Goal: Task Accomplishment & Management: Use online tool/utility

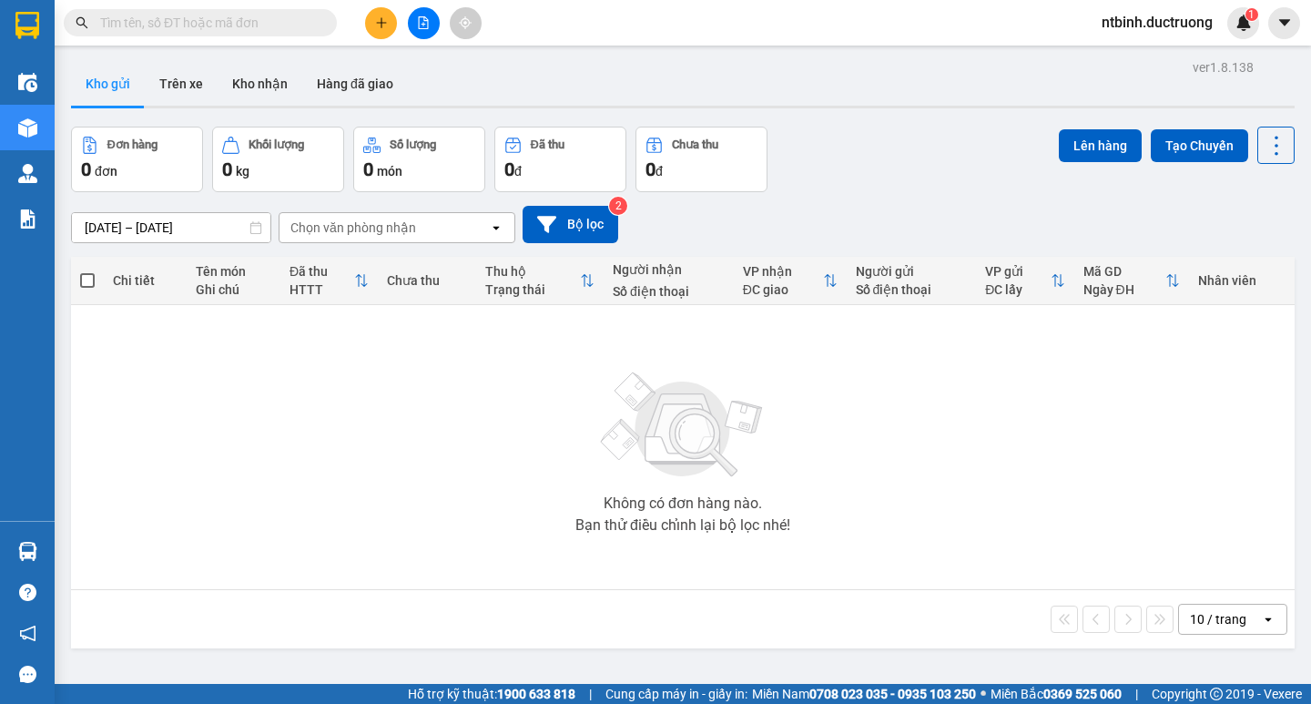
click at [383, 24] on icon "plus" at bounding box center [381, 22] width 13 height 13
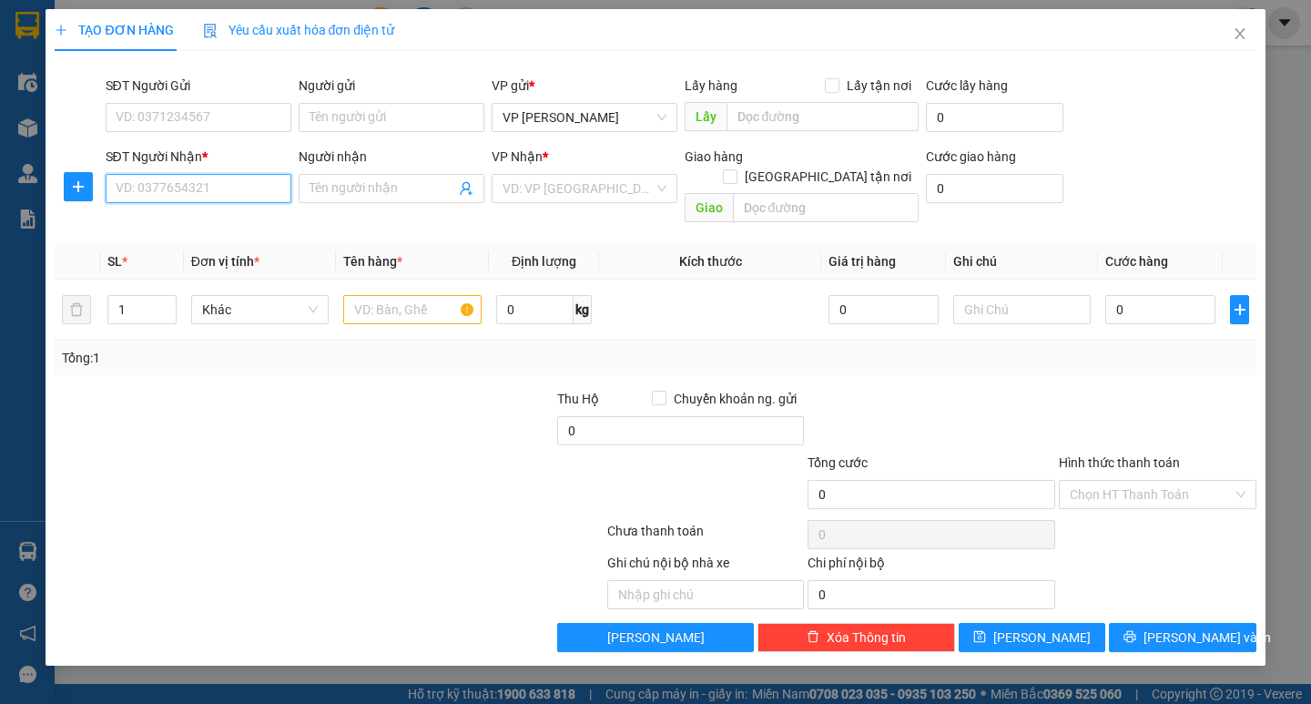
click at [242, 191] on input "SĐT Người Nhận *" at bounding box center [199, 188] width 186 height 29
type input "0355764203"
click at [548, 194] on input "search" at bounding box center [578, 188] width 151 height 27
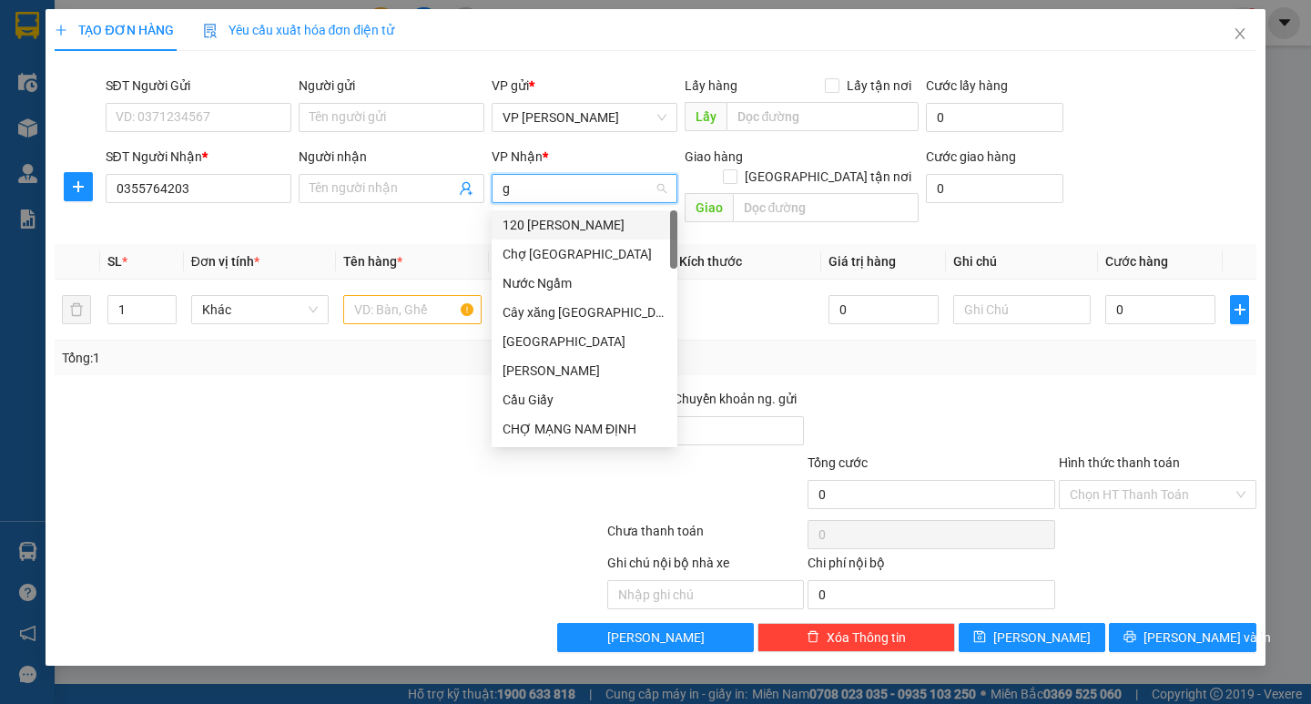
type input "gi"
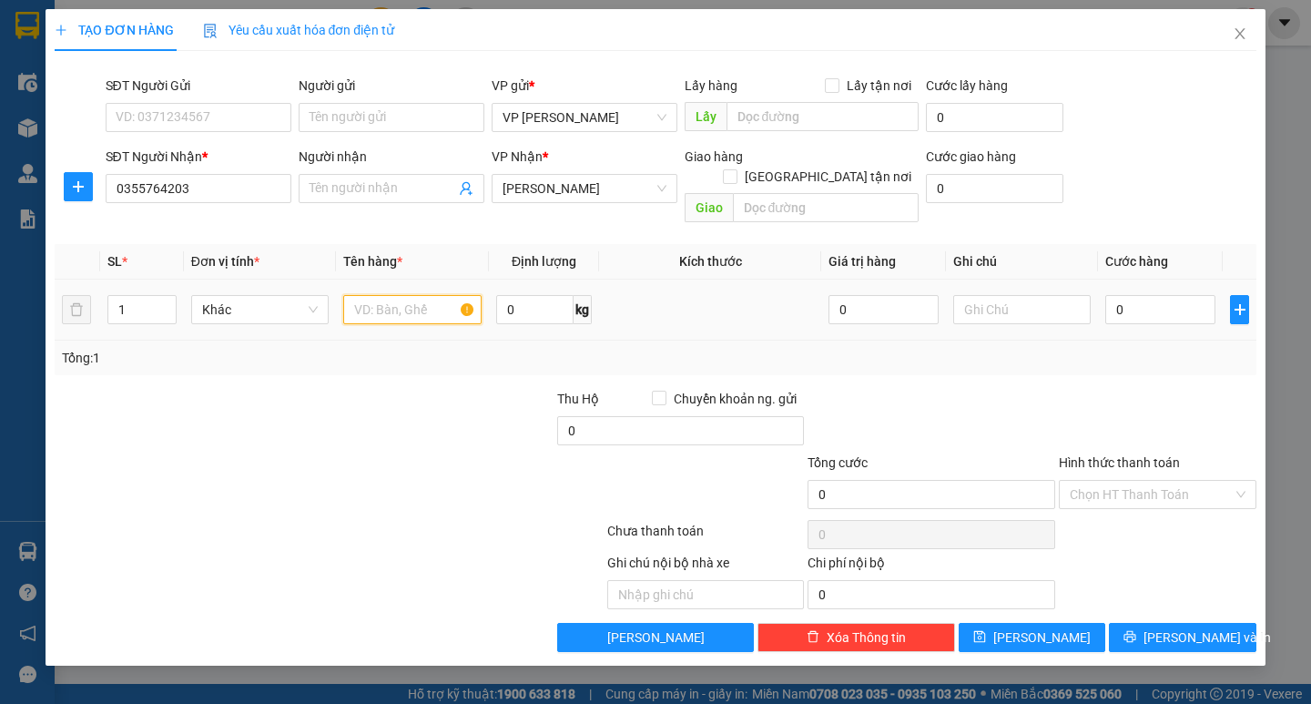
click at [386, 295] on input "text" at bounding box center [411, 309] width 137 height 29
type input "1 hộp răng"
click at [1112, 298] on input "0" at bounding box center [1160, 309] width 110 height 29
click at [1110, 297] on input "0" at bounding box center [1160, 309] width 110 height 29
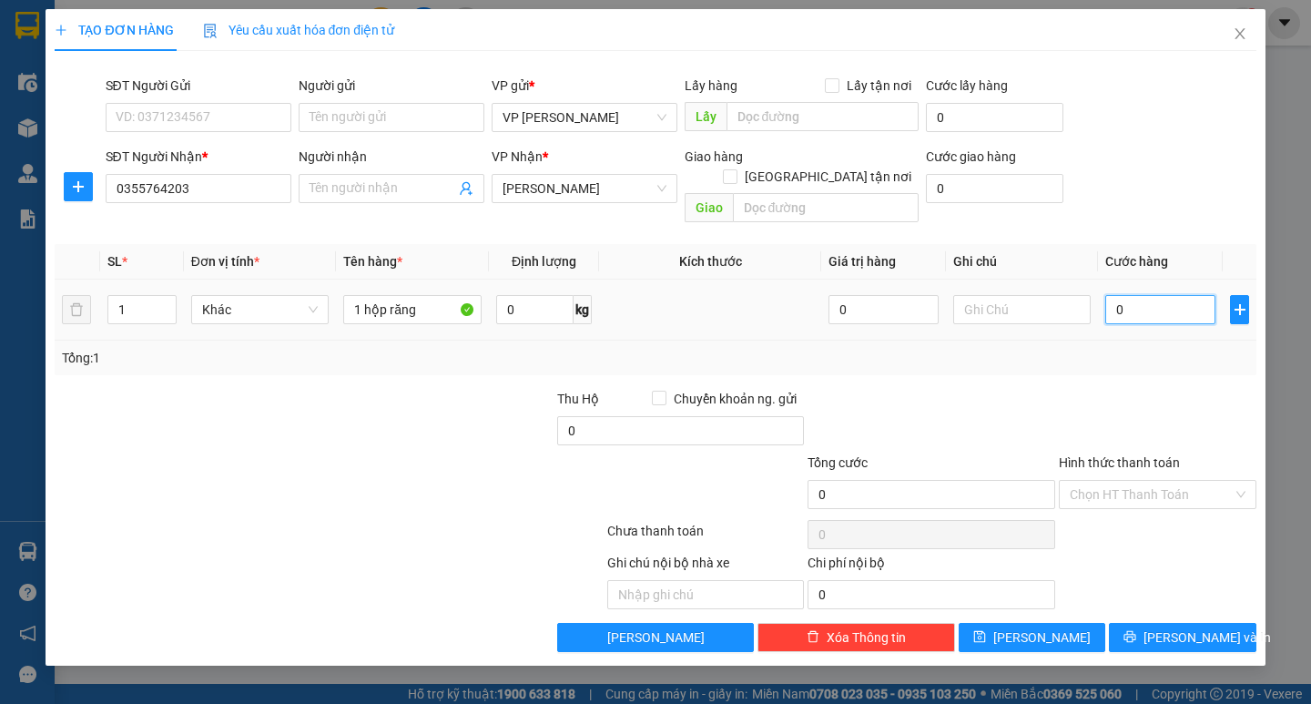
type input "30"
click at [1122, 357] on div "Transit Pickup Surcharge Ids Transit Deliver Surcharge Ids Transit Deliver Surc…" at bounding box center [655, 359] width 1201 height 586
type input "30.000"
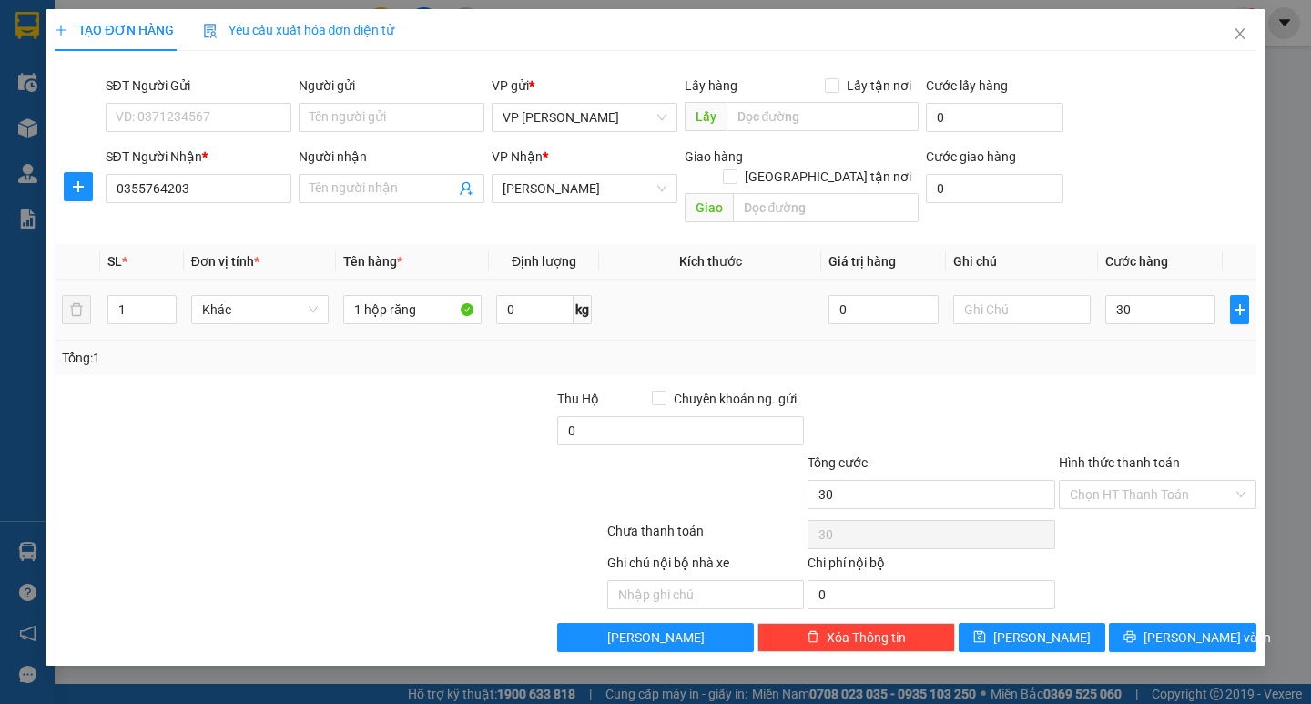
type input "30.000"
click at [1168, 481] on input "Hình thức thanh toán" at bounding box center [1151, 494] width 163 height 27
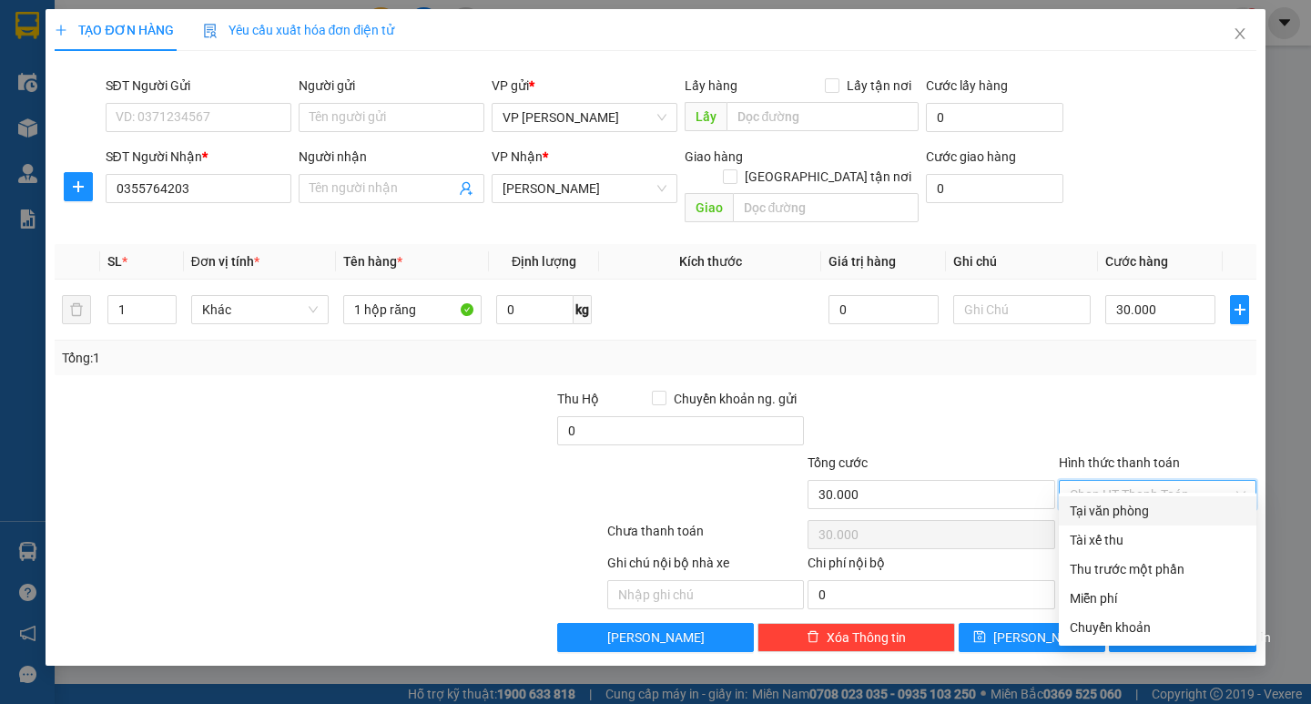
click at [1165, 518] on div "Tại văn phòng" at bounding box center [1158, 511] width 176 height 20
type input "0"
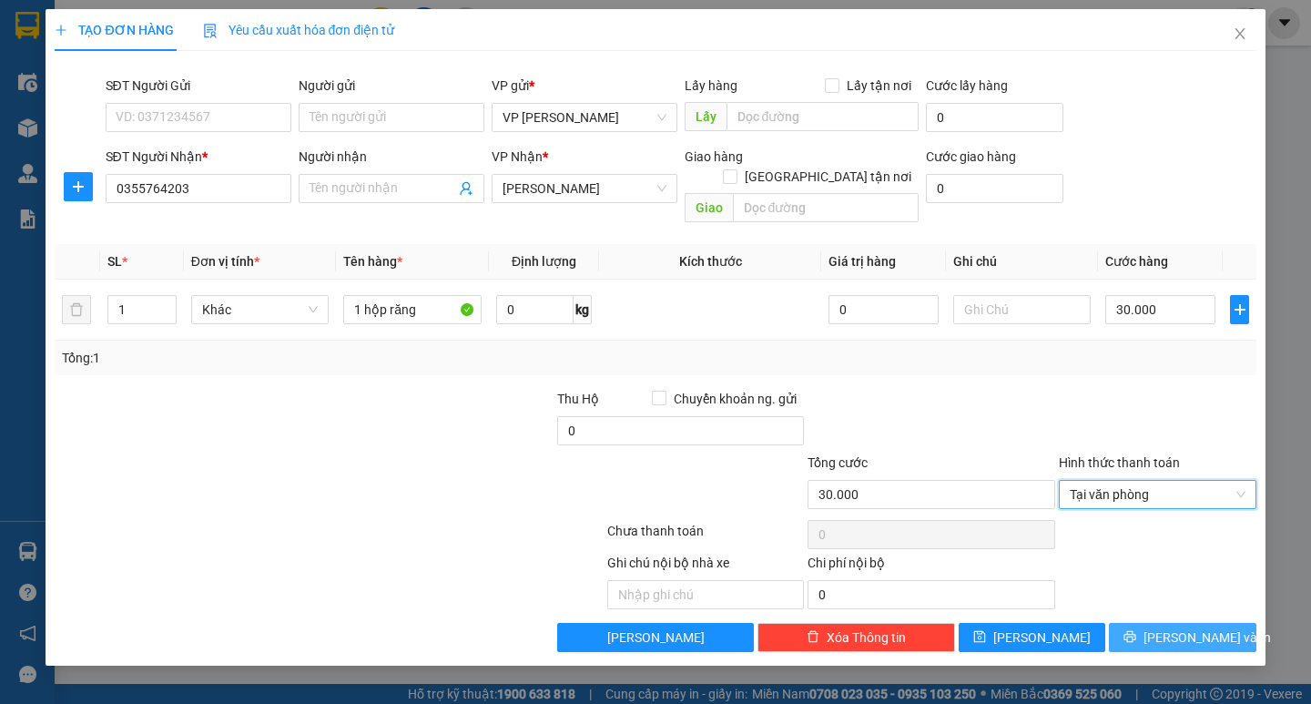
click at [1187, 627] on span "[PERSON_NAME] và In" at bounding box center [1207, 637] width 127 height 20
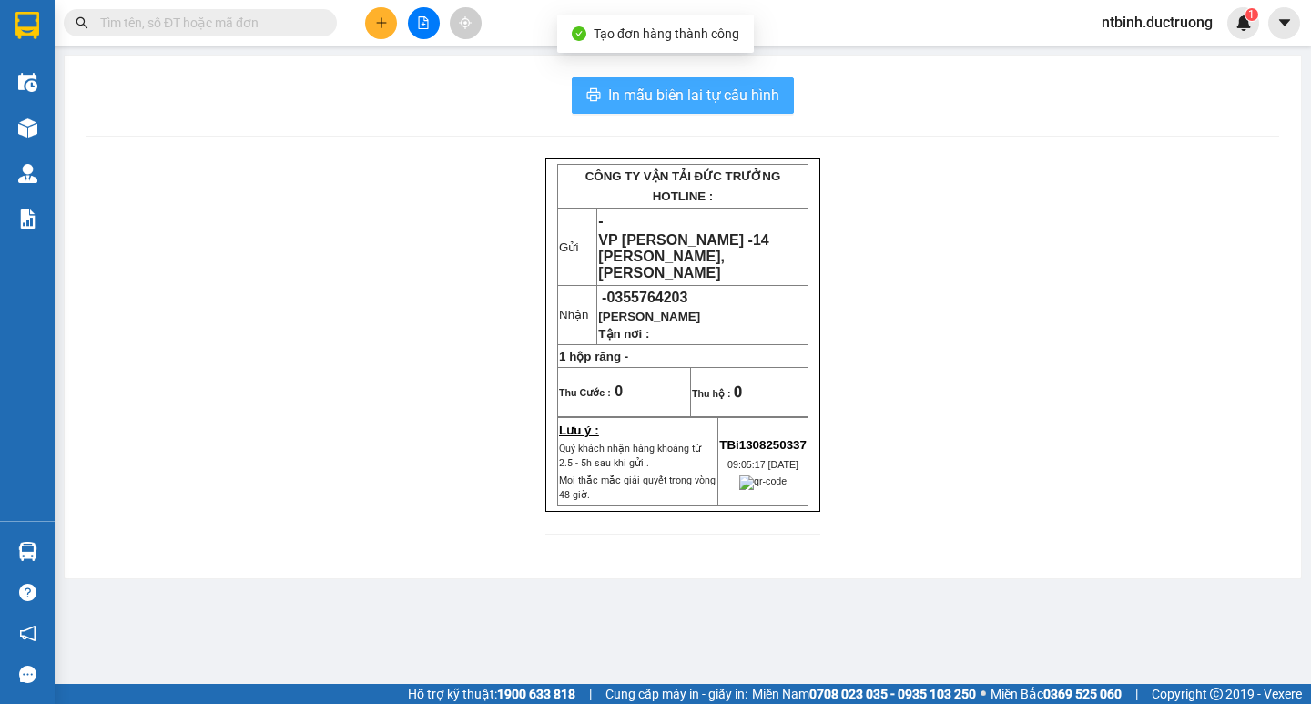
click at [657, 110] on button "In mẫu biên lai tự cấu hình" at bounding box center [683, 95] width 222 height 36
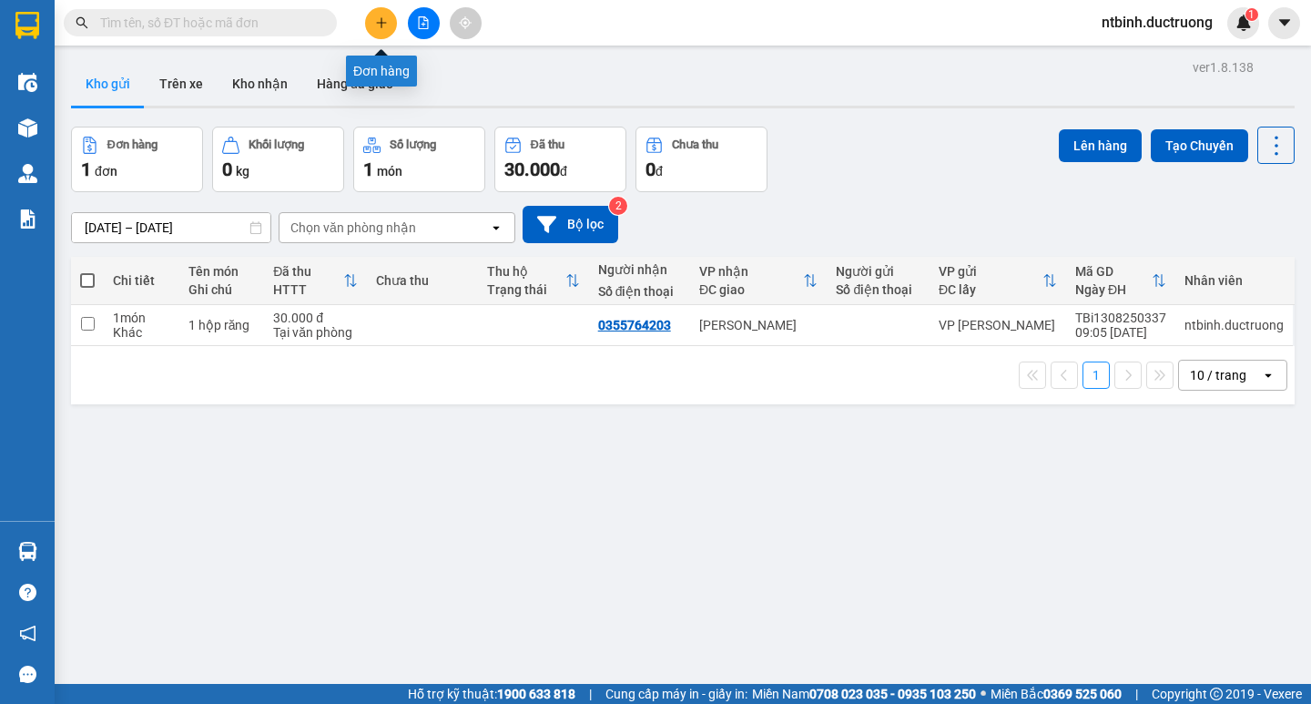
click at [384, 23] on icon "plus" at bounding box center [381, 22] width 10 height 1
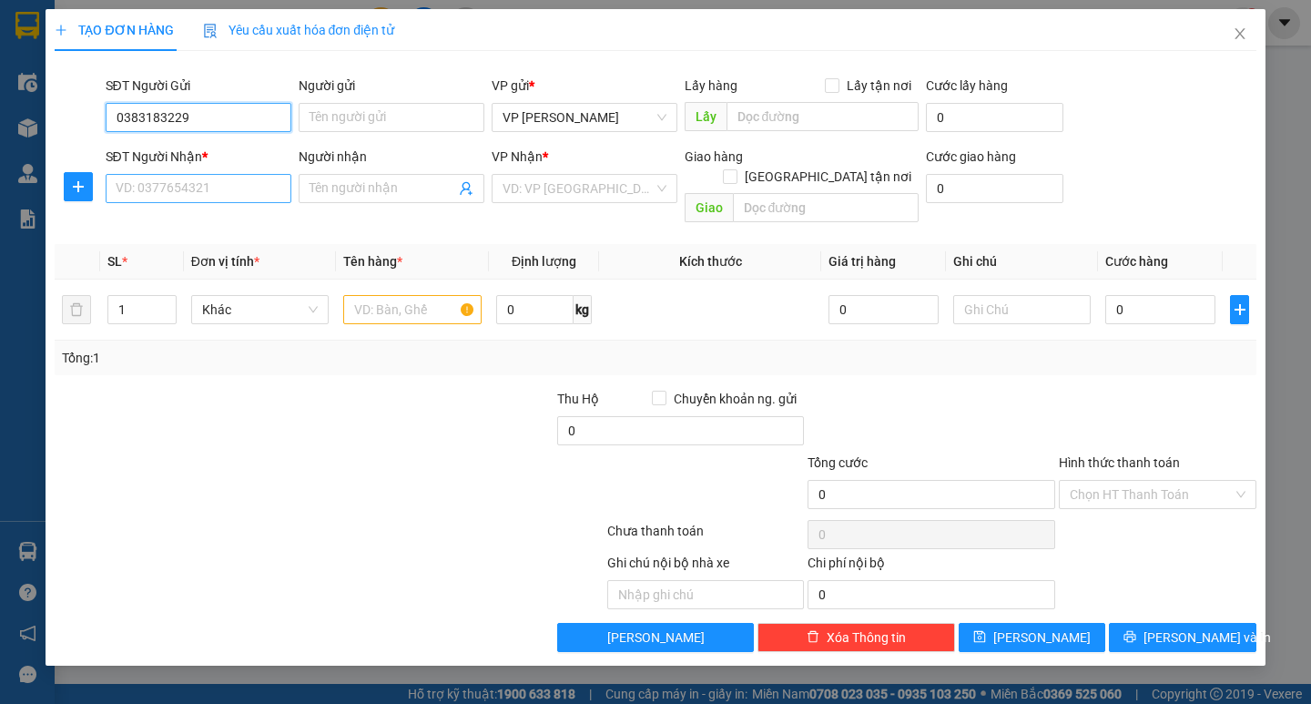
type input "0383183229"
click at [213, 201] on input "SĐT Người Nhận *" at bounding box center [199, 188] width 186 height 29
click at [142, 192] on input "0987337770" at bounding box center [199, 188] width 186 height 29
type input "0987337770"
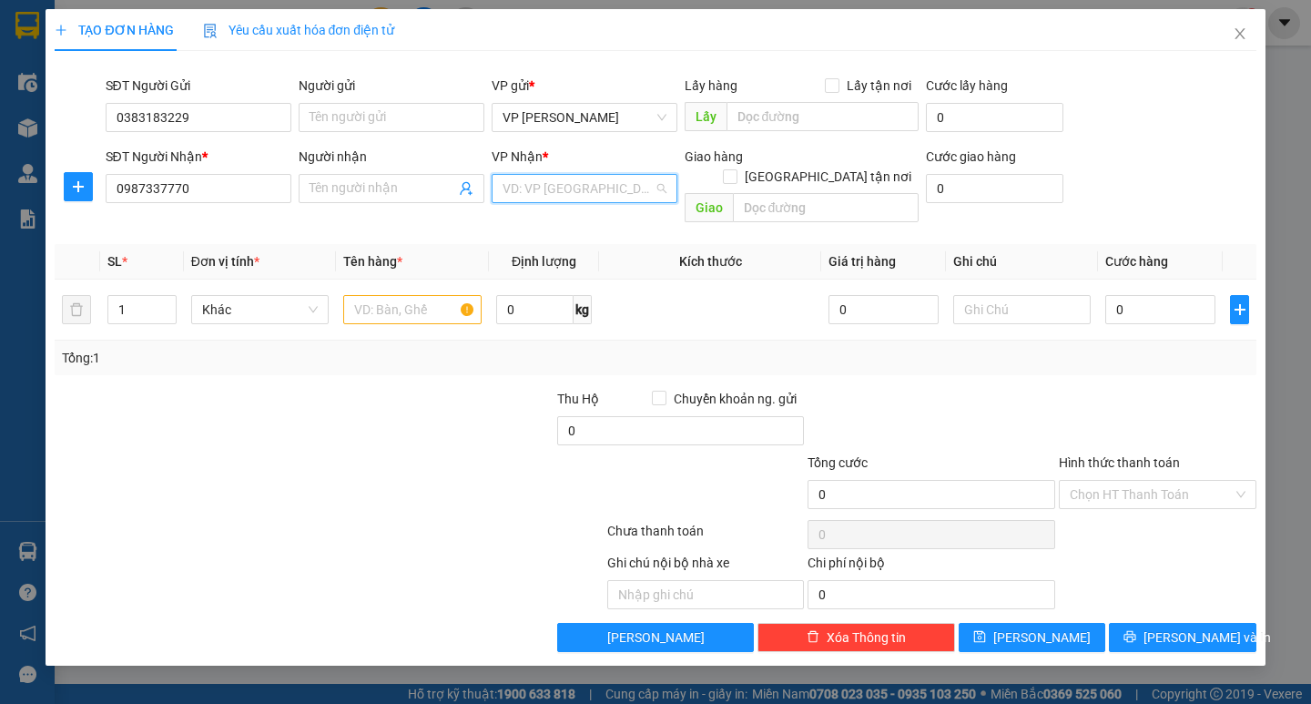
click at [536, 181] on input "search" at bounding box center [578, 188] width 151 height 27
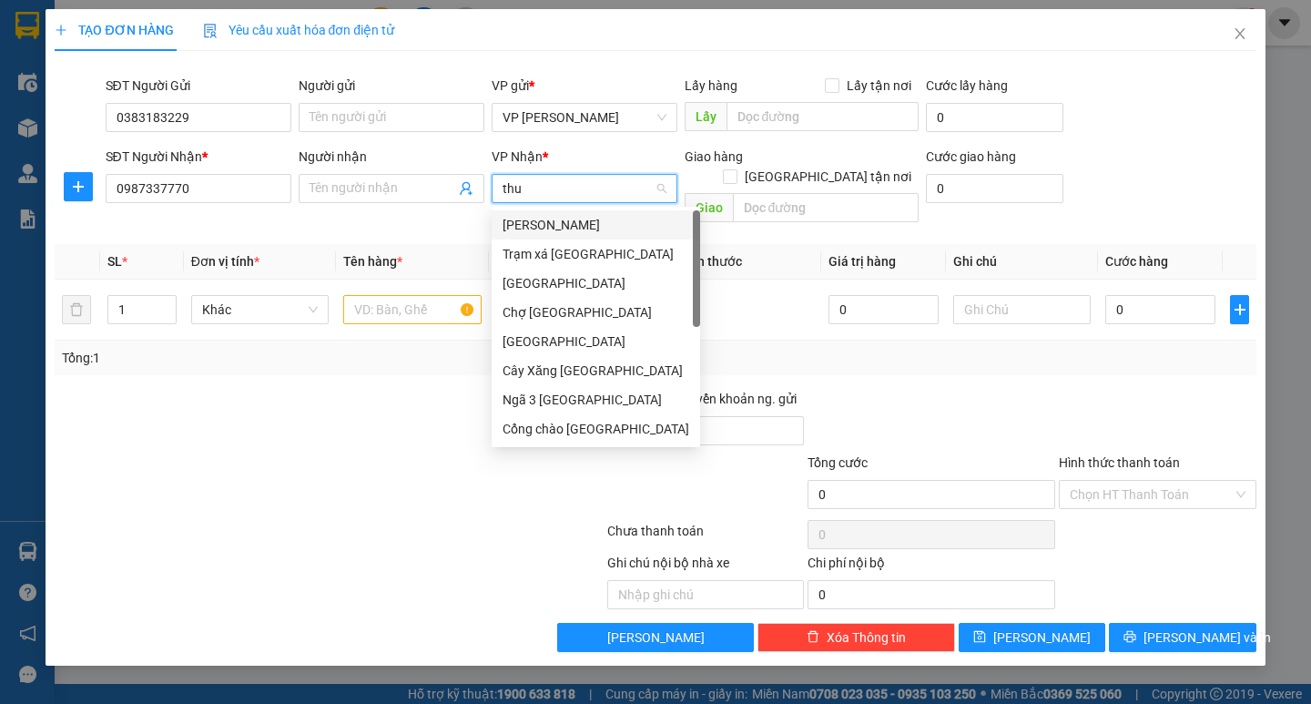
type input "thuy"
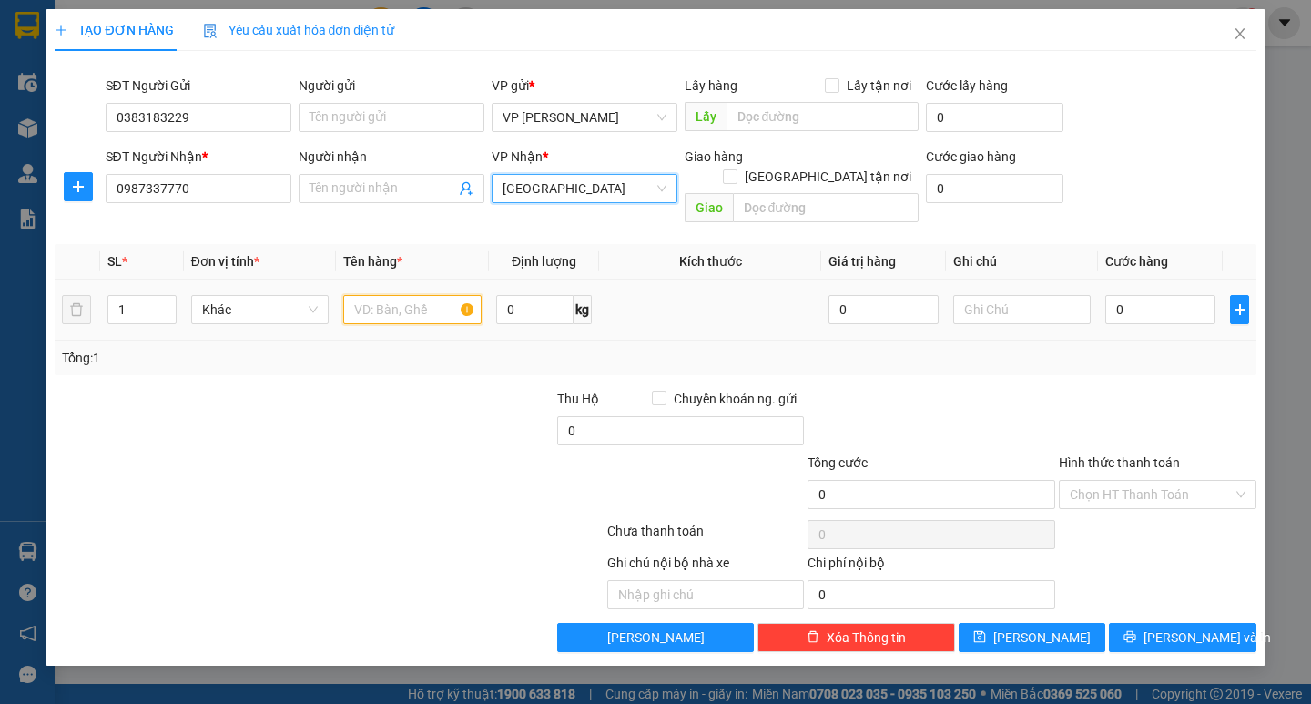
click at [380, 295] on input "text" at bounding box center [411, 309] width 137 height 29
type input "1 hôp"
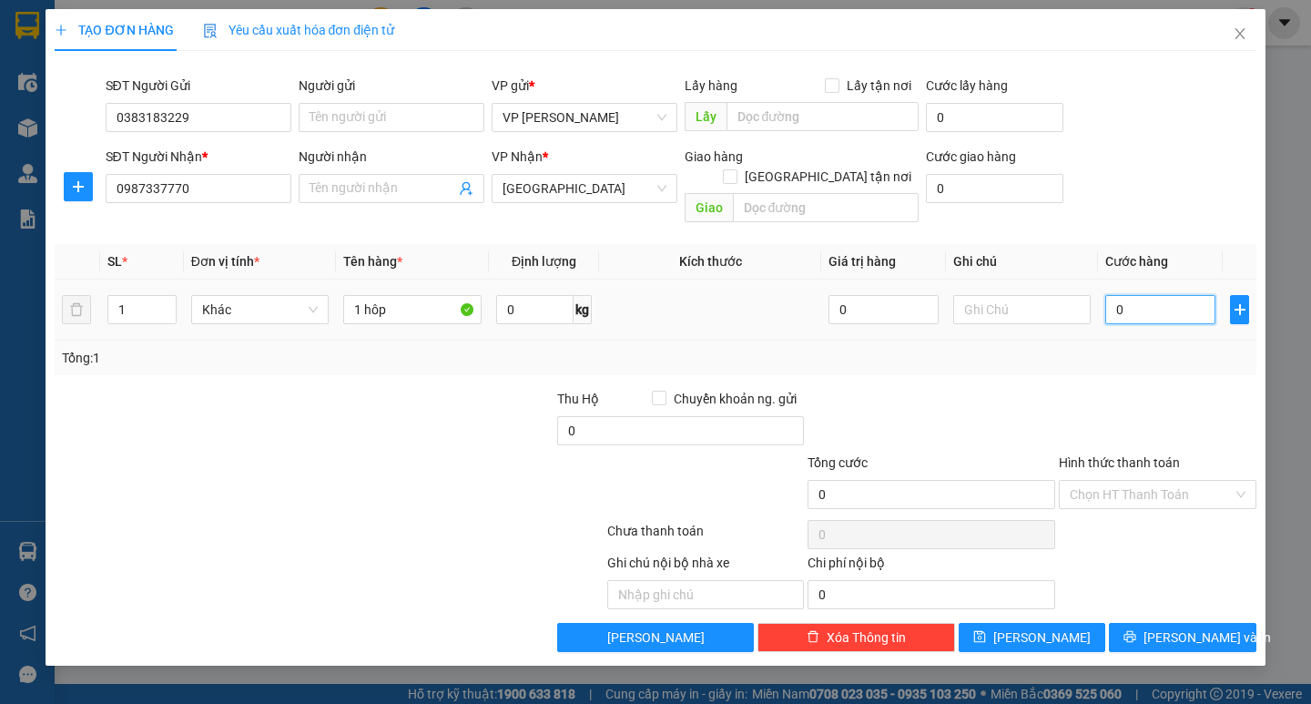
click at [1155, 295] on input "0" at bounding box center [1160, 309] width 110 height 29
click at [1113, 298] on input "0" at bounding box center [1160, 309] width 110 height 29
type input "40"
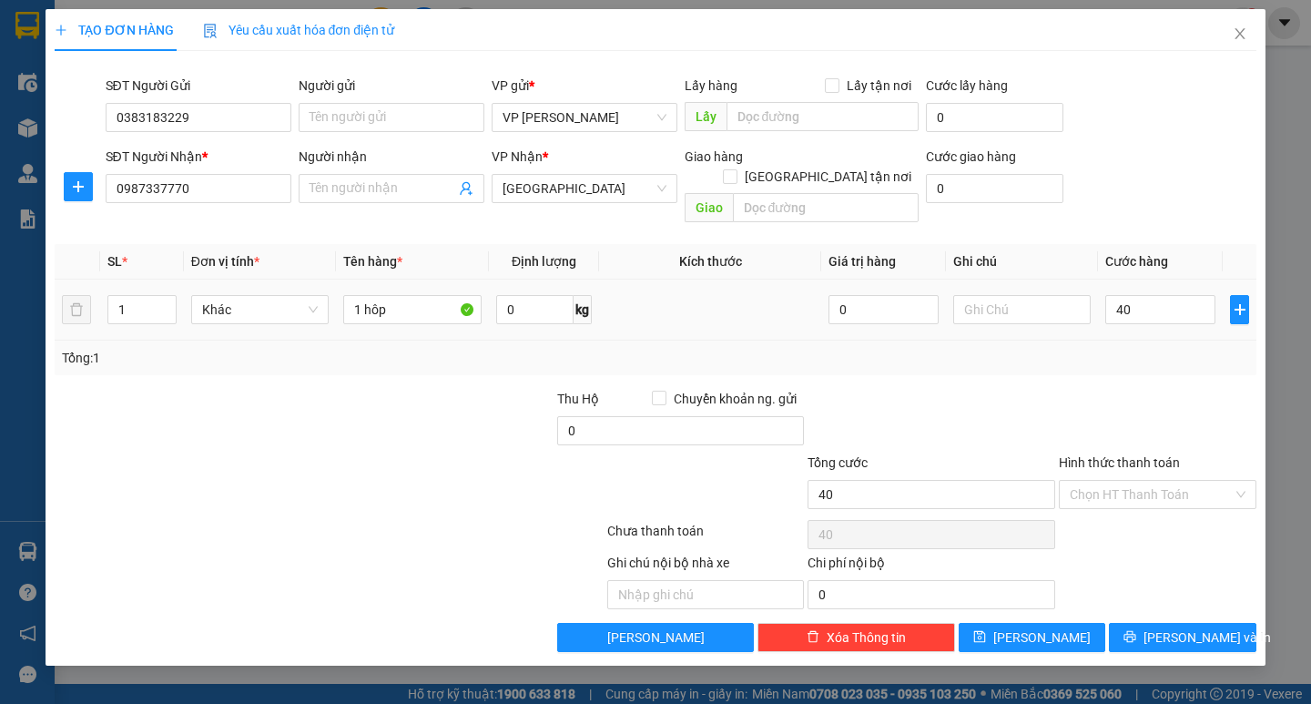
click at [1118, 366] on div "Transit Pickup Surcharge Ids Transit Deliver Surcharge Ids Transit Deliver Surc…" at bounding box center [655, 359] width 1201 height 586
type input "40.000"
click at [1136, 630] on icon "printer" at bounding box center [1129, 636] width 13 height 13
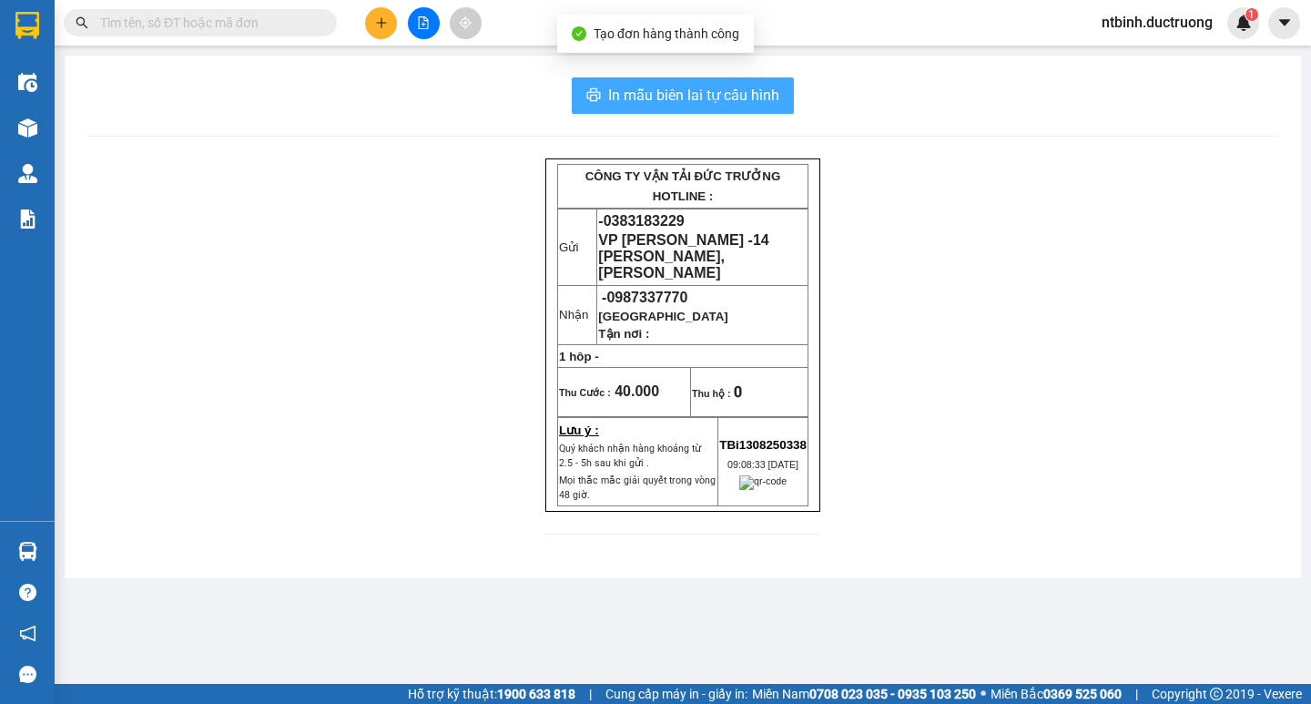
click at [642, 87] on span "In mẫu biên lai tự cấu hình" at bounding box center [693, 95] width 171 height 23
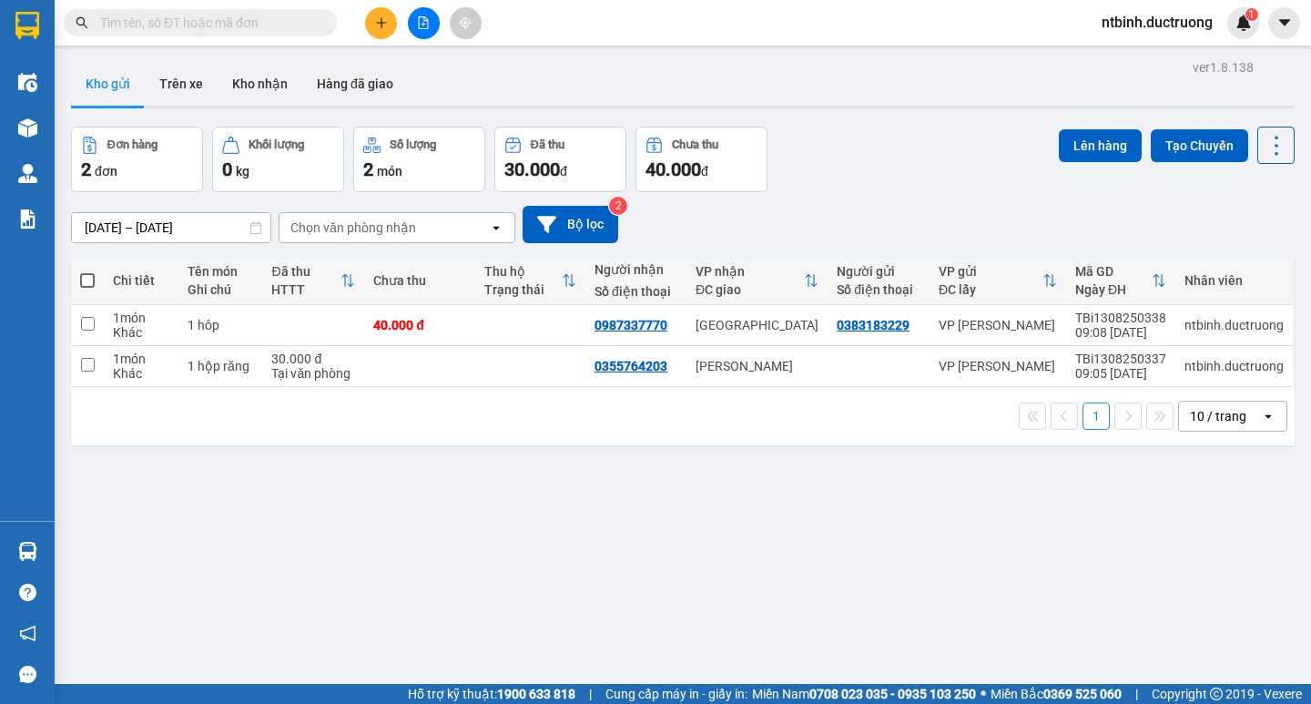
click at [378, 34] on button at bounding box center [381, 23] width 32 height 32
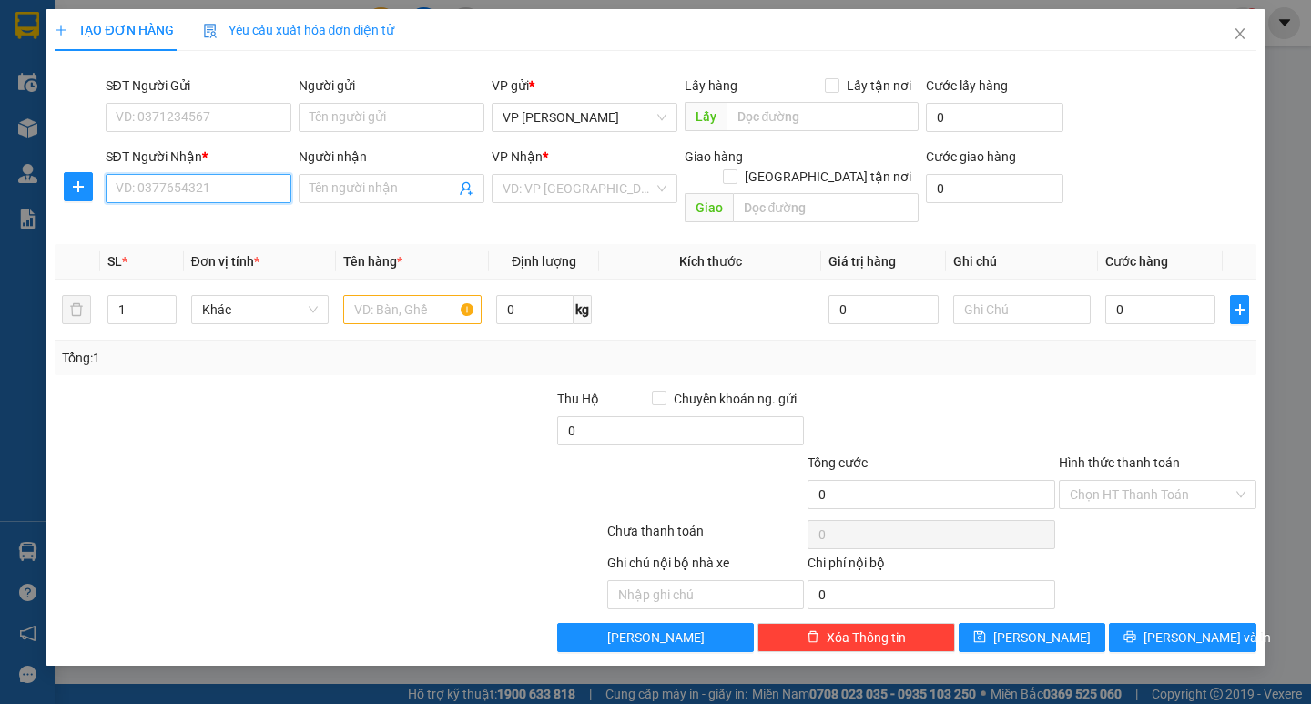
click at [248, 188] on input "SĐT Người Nhận *" at bounding box center [199, 188] width 186 height 29
click at [244, 237] on div "0382833427" at bounding box center [199, 224] width 186 height 29
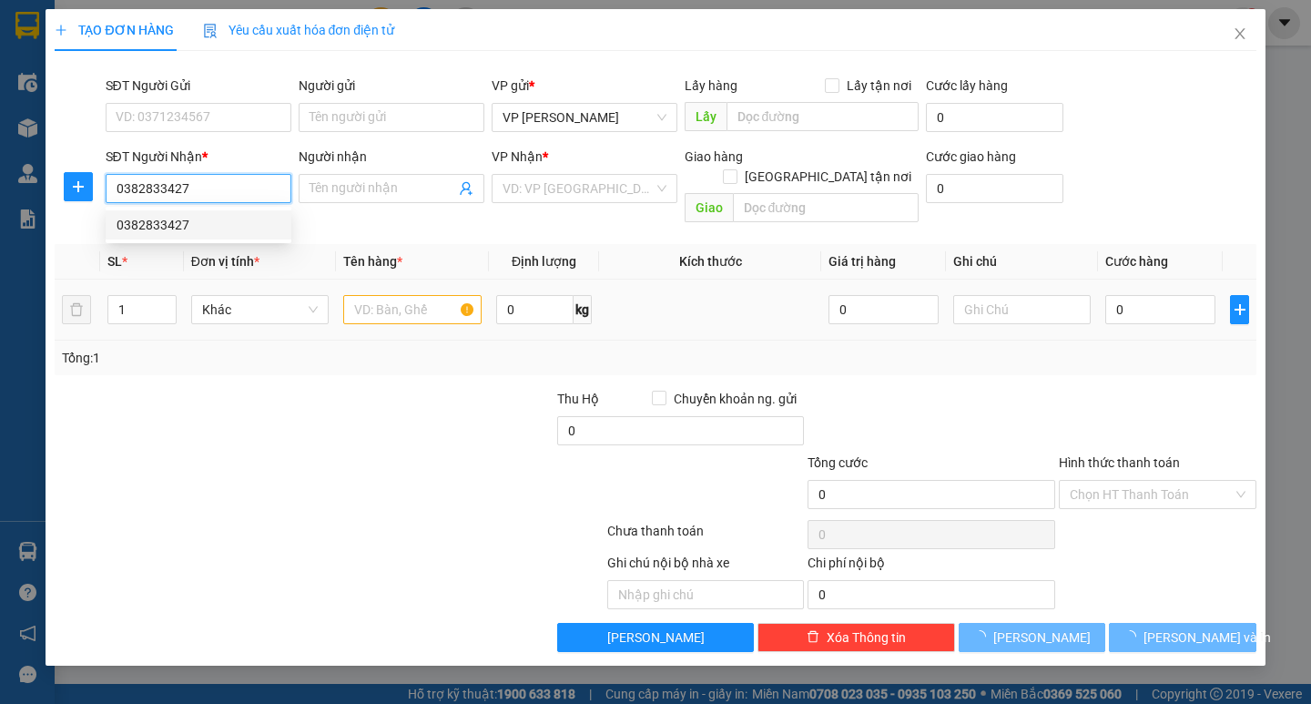
type input "0382833427"
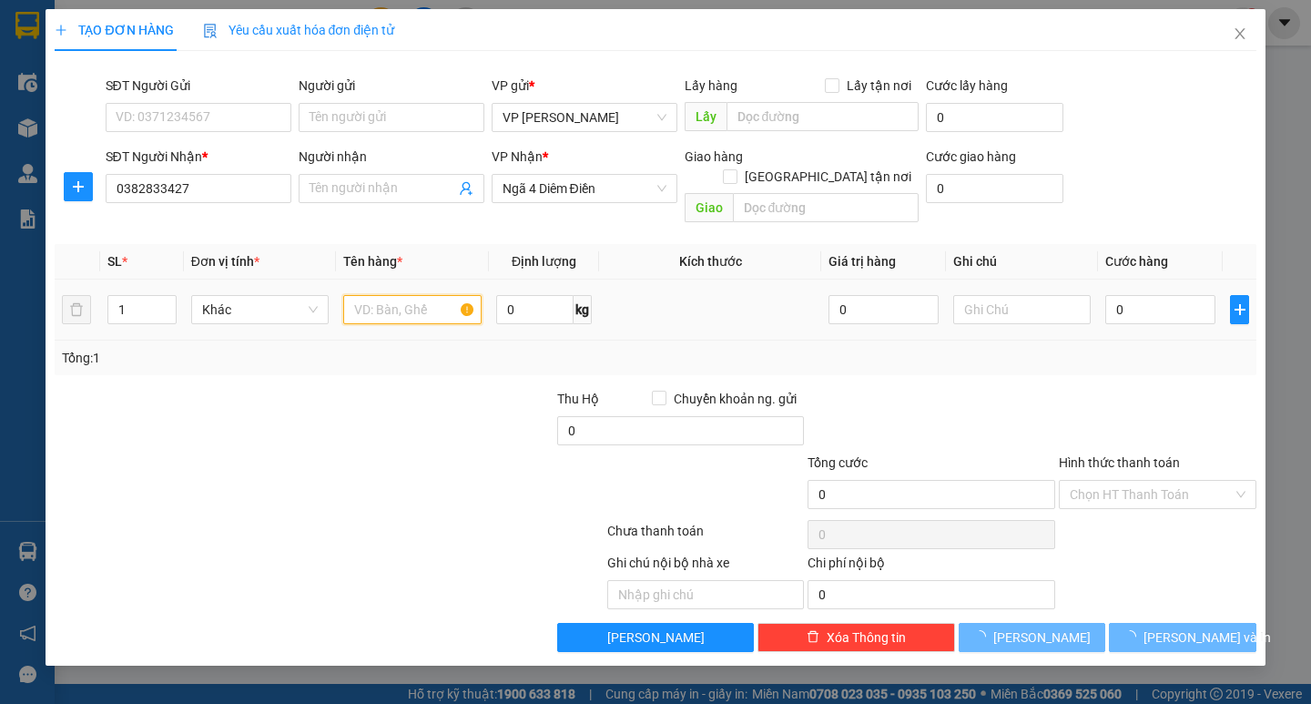
click at [382, 303] on input "text" at bounding box center [411, 309] width 137 height 29
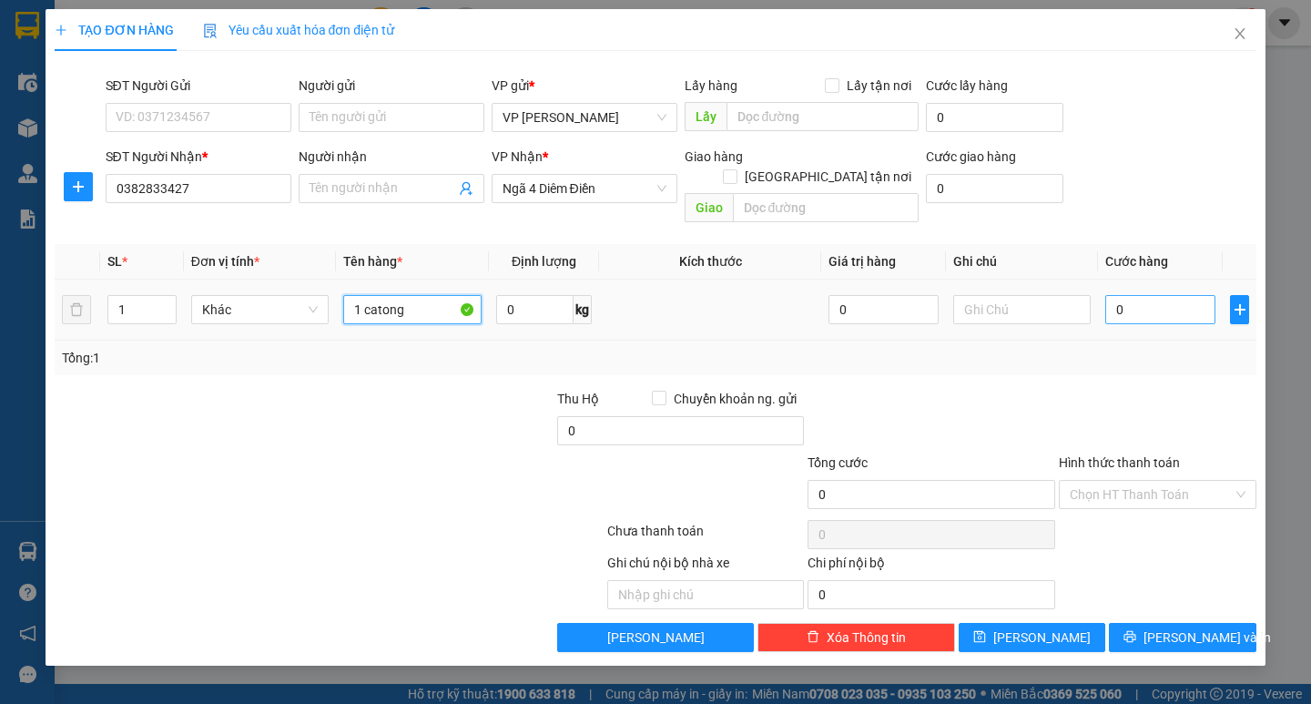
type input "1 catong"
click at [1133, 295] on input "0" at bounding box center [1160, 309] width 110 height 29
click at [1113, 297] on input "0" at bounding box center [1160, 309] width 110 height 29
type input "60"
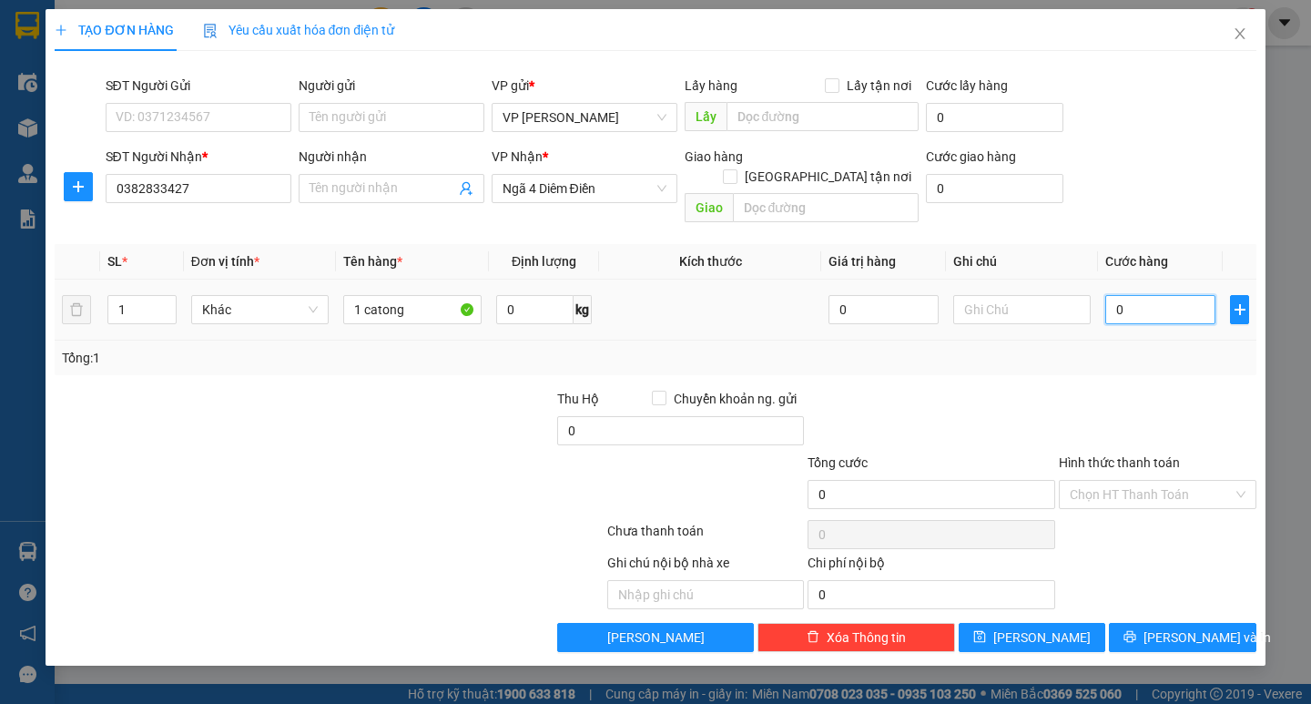
type input "60"
click at [1117, 348] on div "Tổng: 1" at bounding box center [655, 358] width 1186 height 20
type input "60.000"
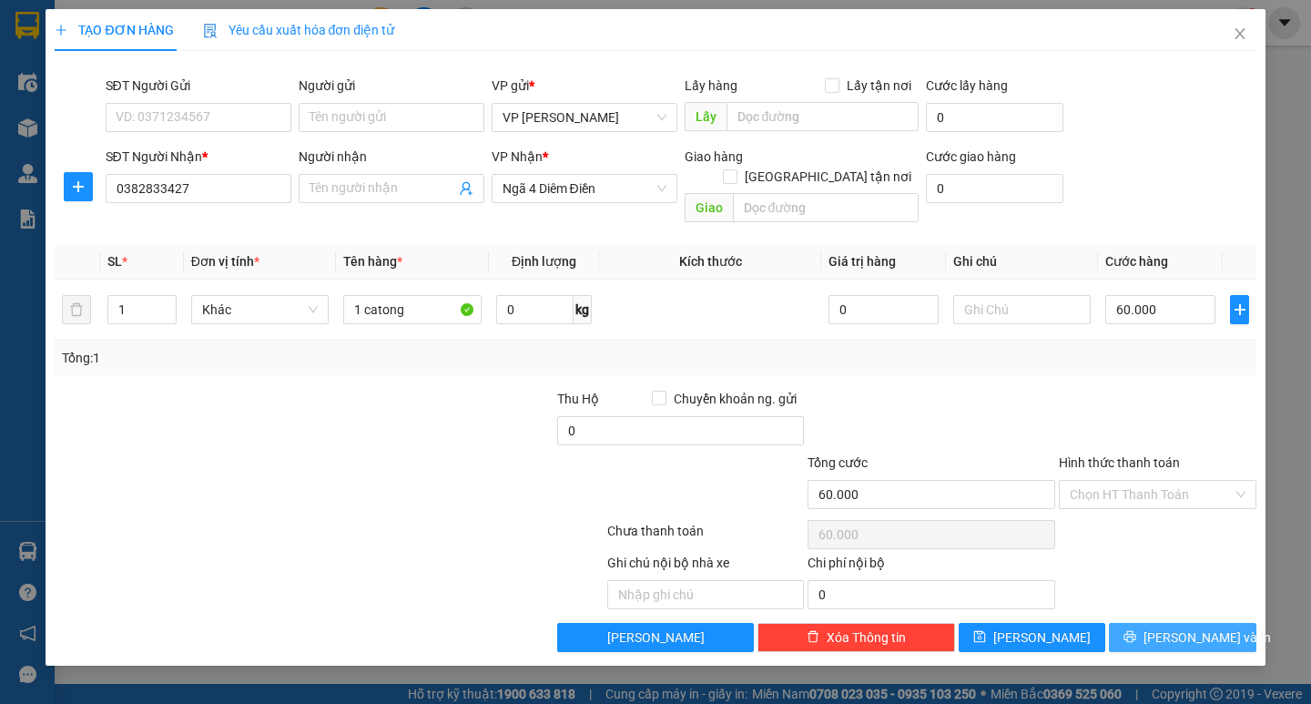
click at [1158, 623] on button "[PERSON_NAME] và In" at bounding box center [1182, 637] width 147 height 29
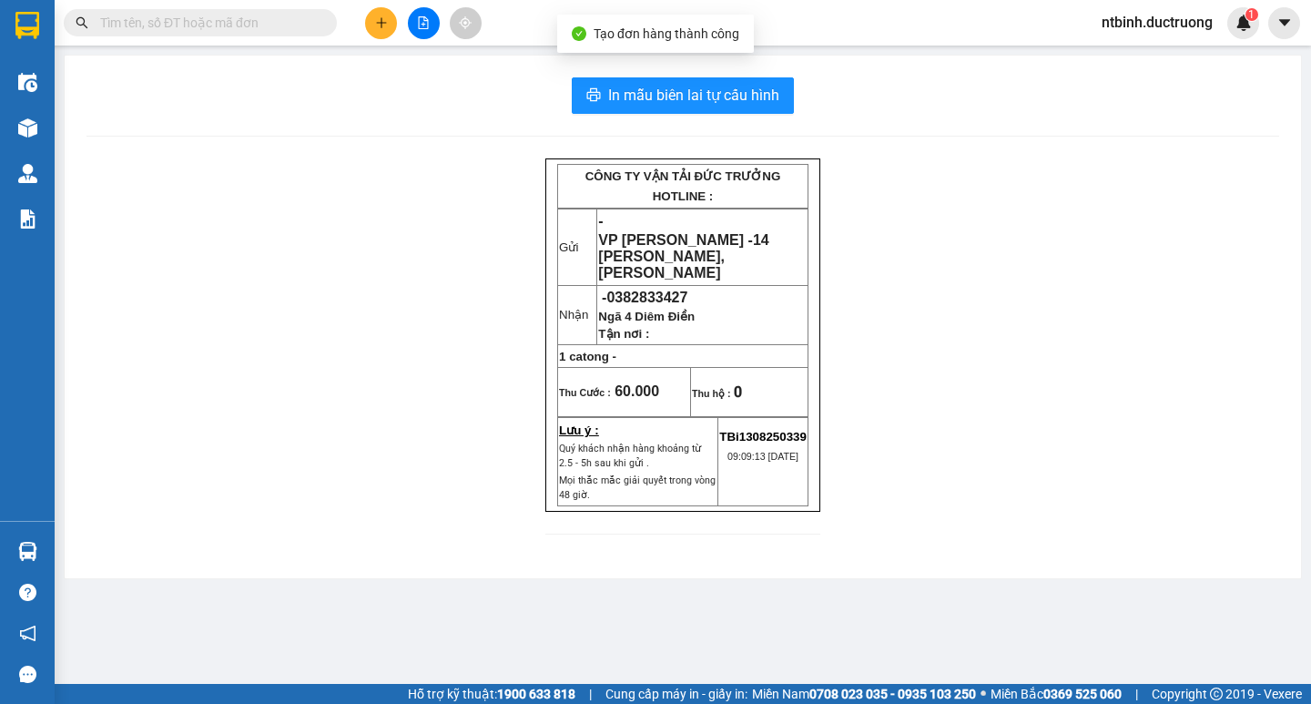
click at [696, 76] on div "In mẫu biên lai tự cấu hình CÔNG TY VẬN TẢI ĐỨC TRƯỞNG HOTLINE : Gửi - VP [PERS…" at bounding box center [683, 317] width 1236 height 523
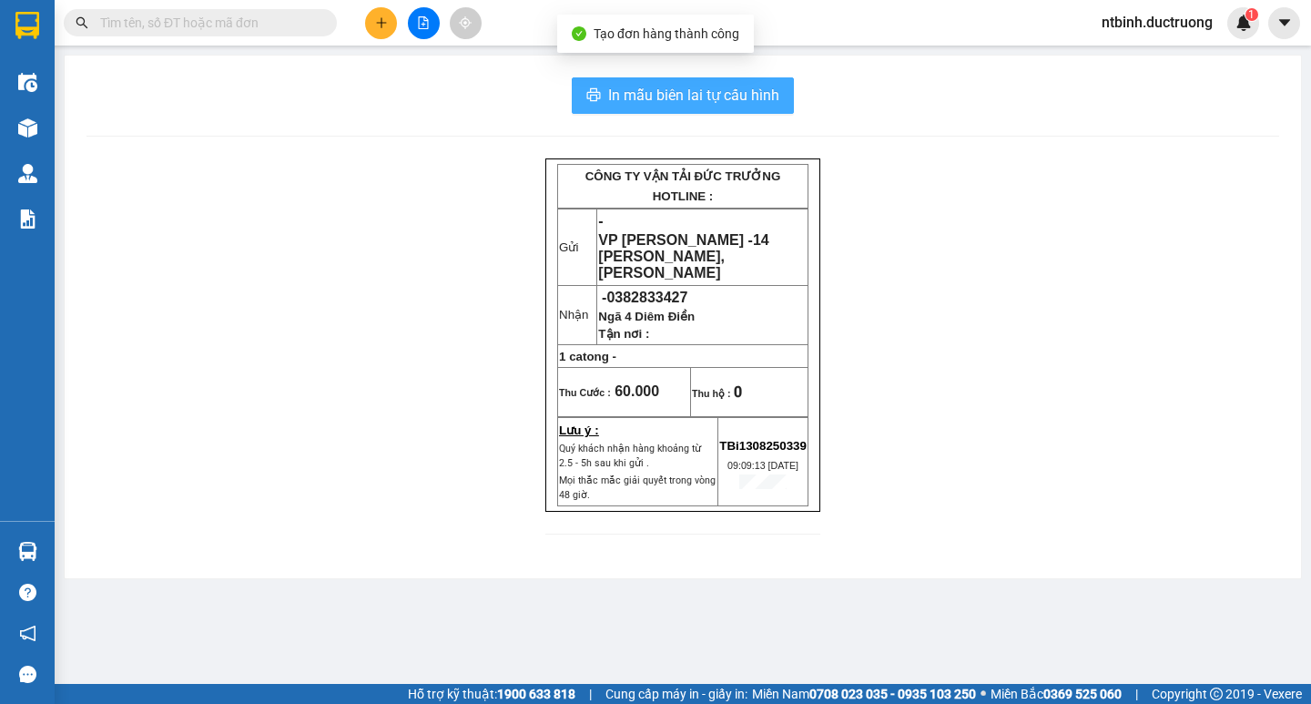
click at [704, 99] on span "In mẫu biên lai tự cấu hình" at bounding box center [693, 95] width 171 height 23
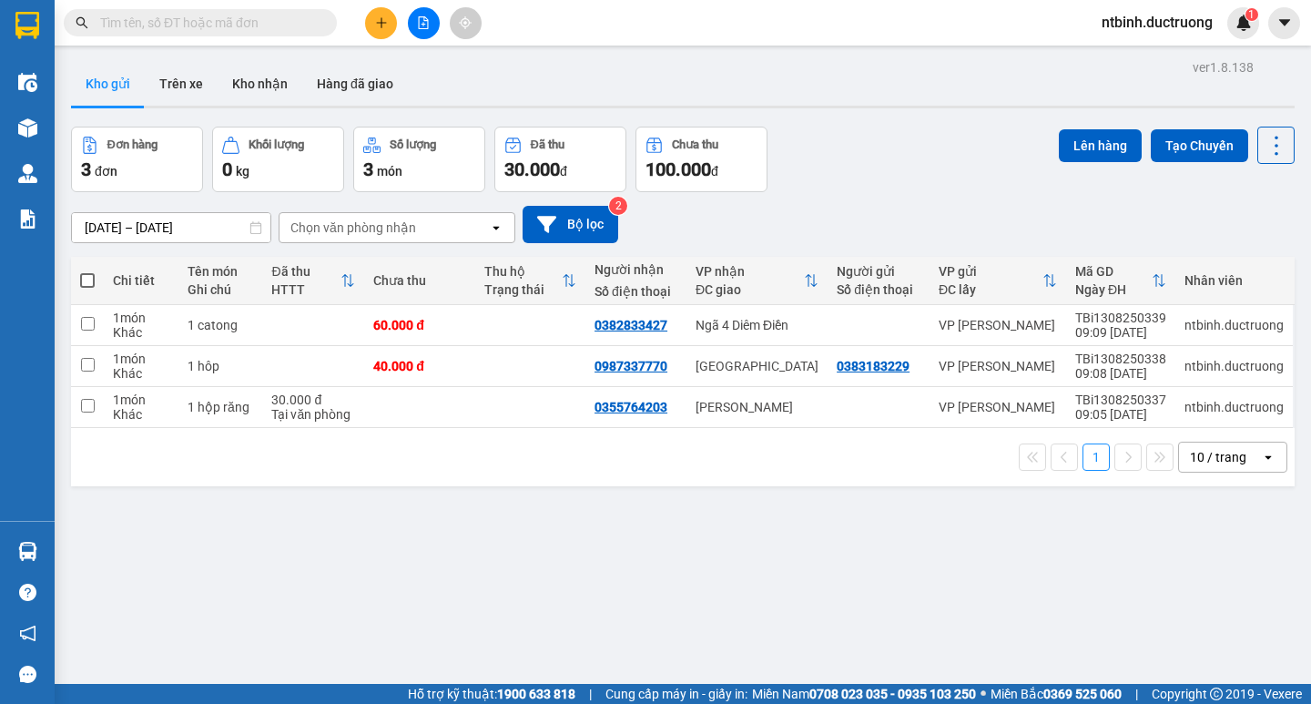
click at [93, 275] on span at bounding box center [87, 280] width 15 height 15
click at [87, 271] on input "checkbox" at bounding box center [87, 271] width 0 height 0
checkbox input "true"
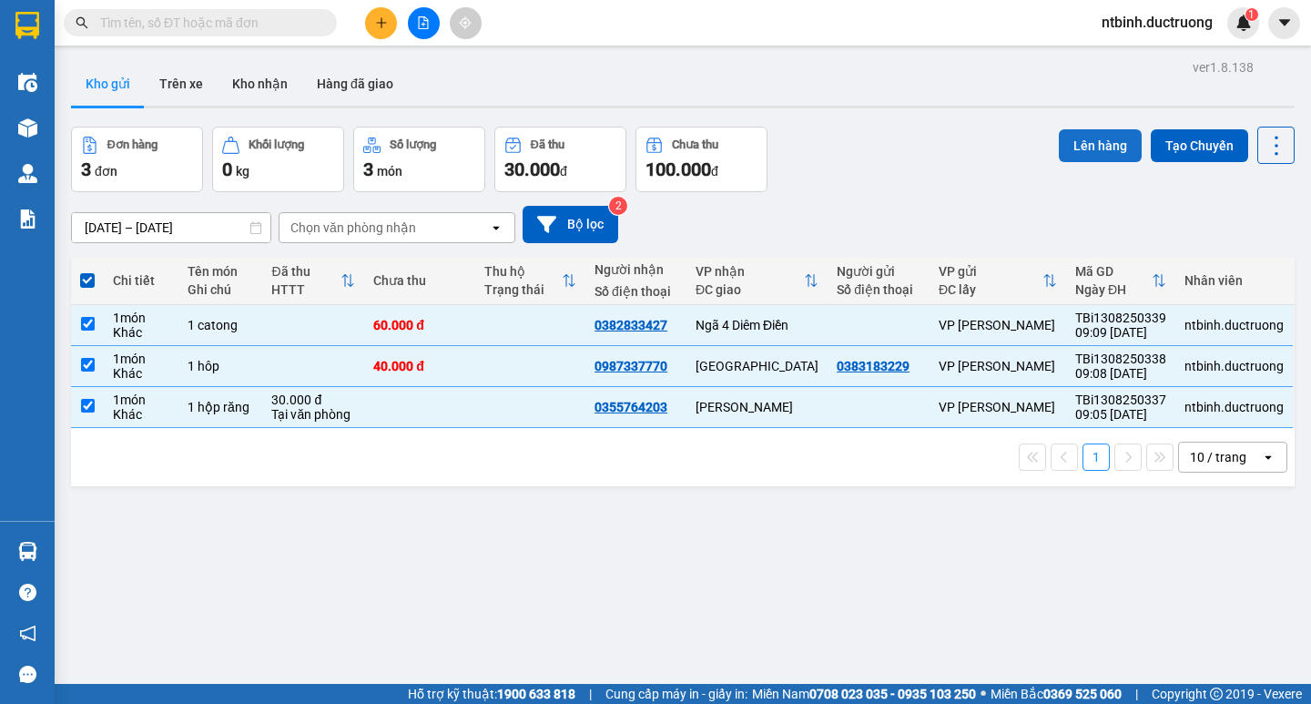
click at [1079, 137] on button "Lên hàng" at bounding box center [1100, 145] width 83 height 33
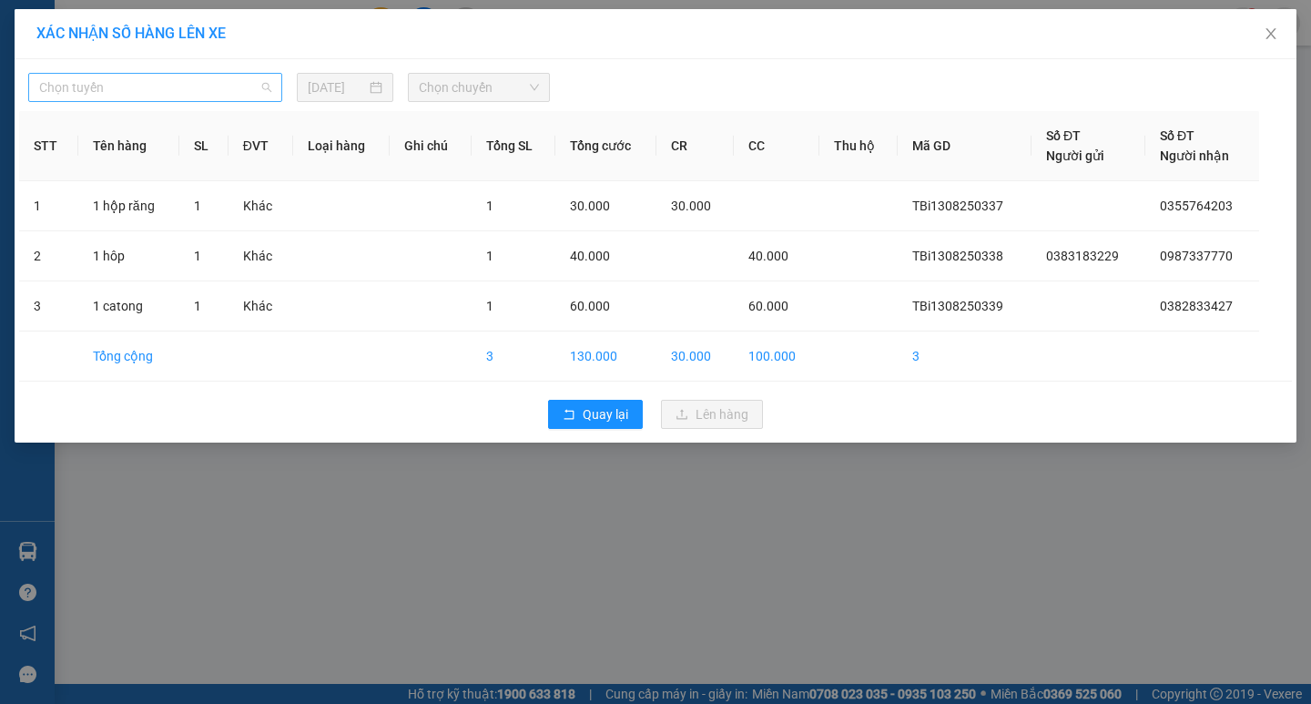
click at [210, 91] on span "Chọn tuyến" at bounding box center [155, 87] width 232 height 27
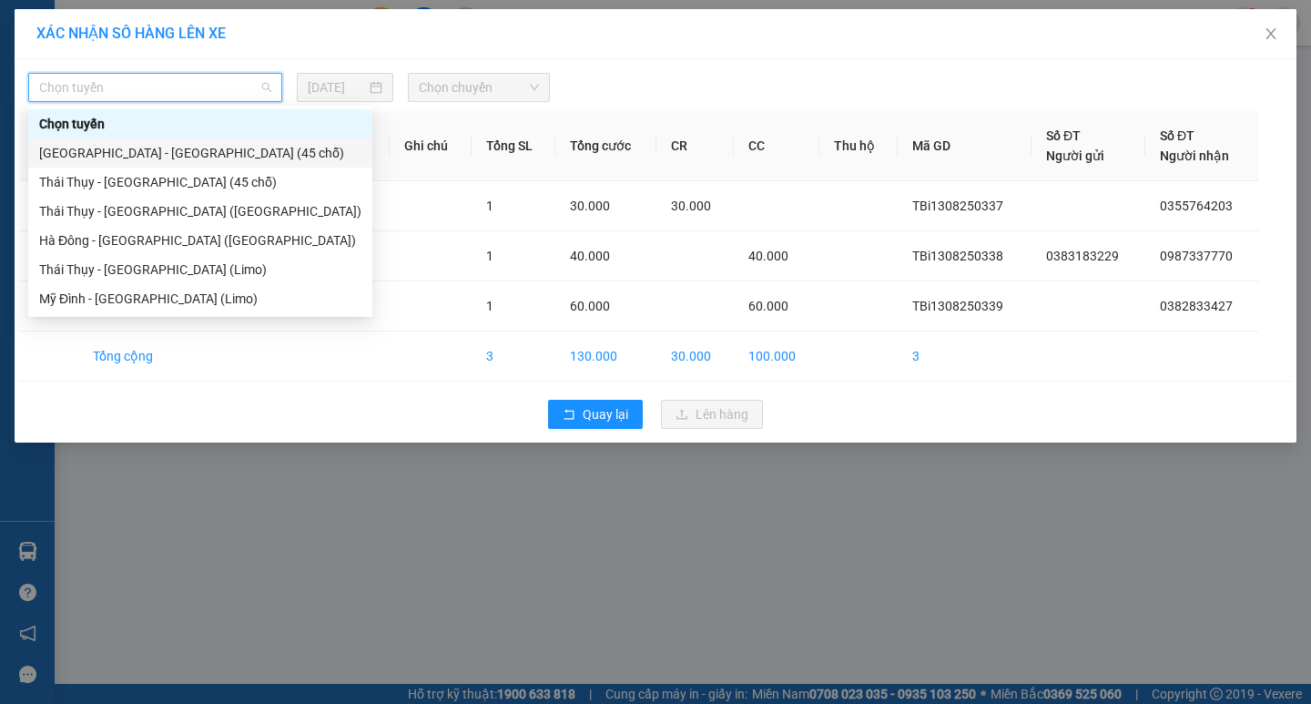
click at [227, 172] on div "Thái Thụy - [GEOGRAPHIC_DATA] (45 chỗ)" at bounding box center [200, 182] width 322 height 20
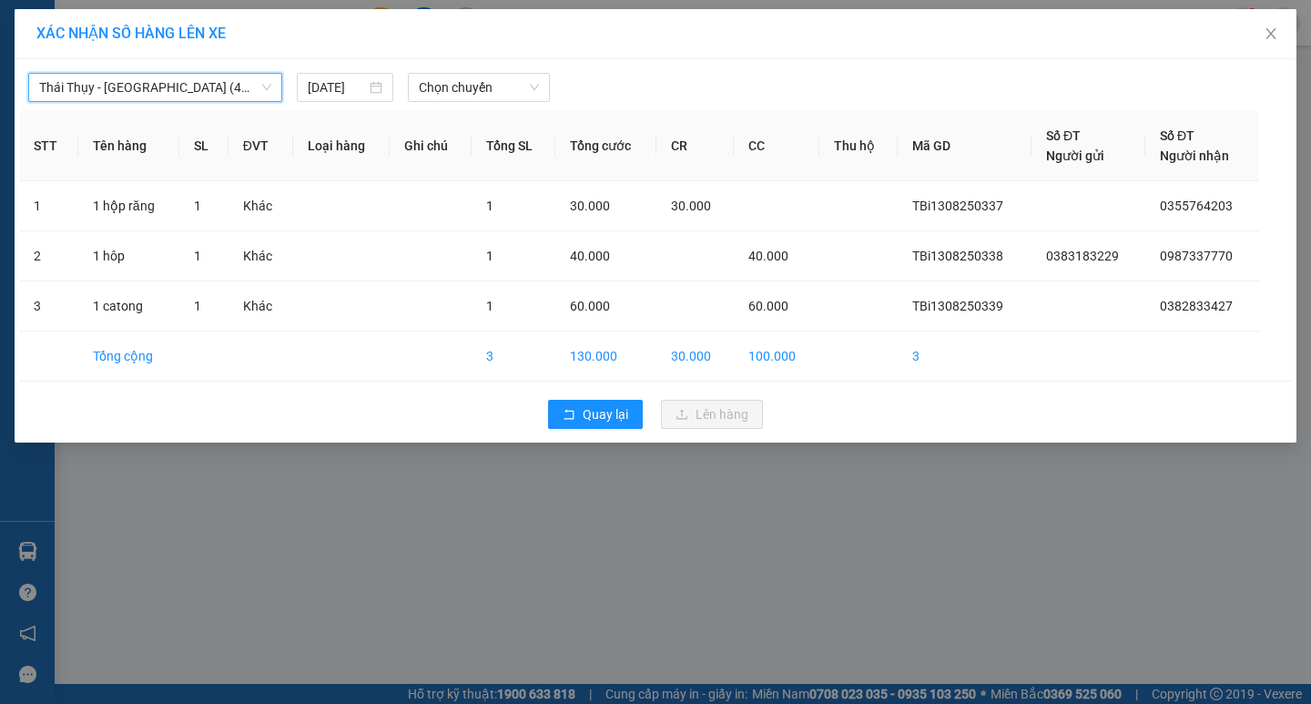
click at [173, 83] on span "Thái Thụy - [GEOGRAPHIC_DATA] (45 chỗ)" at bounding box center [155, 87] width 232 height 27
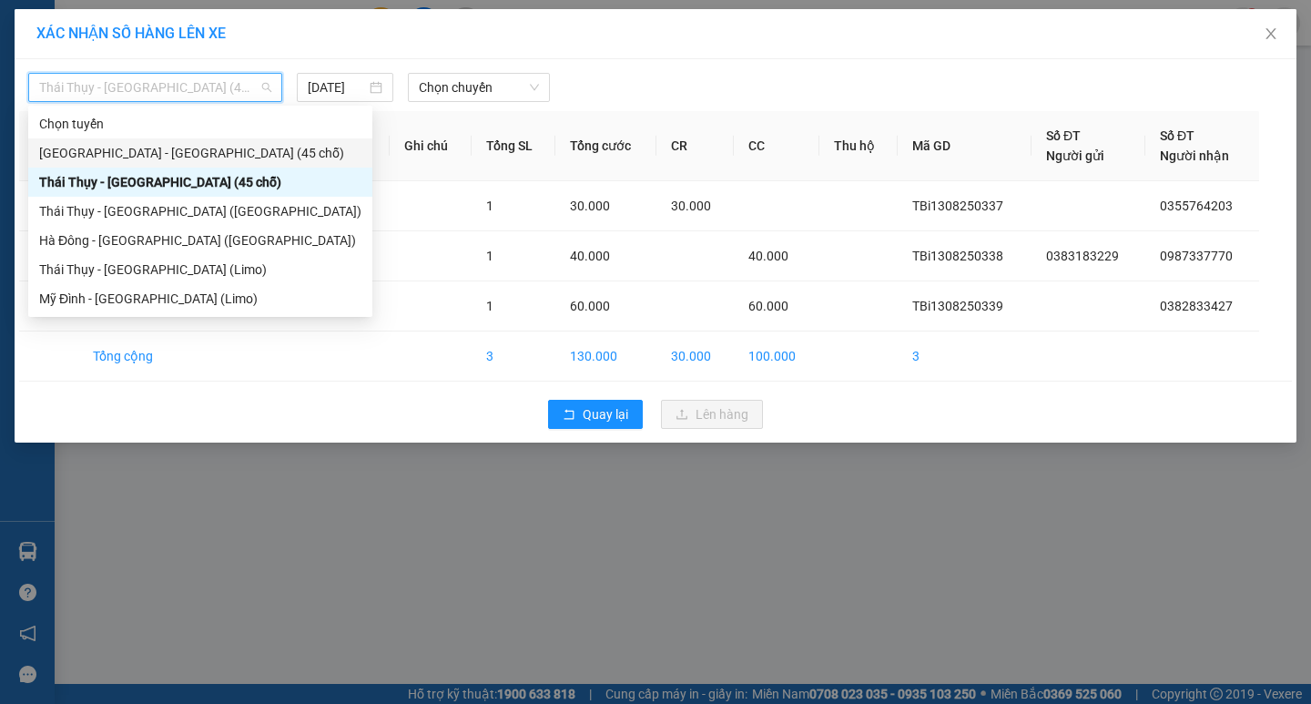
click at [189, 143] on div "[GEOGRAPHIC_DATA] - [GEOGRAPHIC_DATA] (45 chỗ)" at bounding box center [200, 153] width 322 height 20
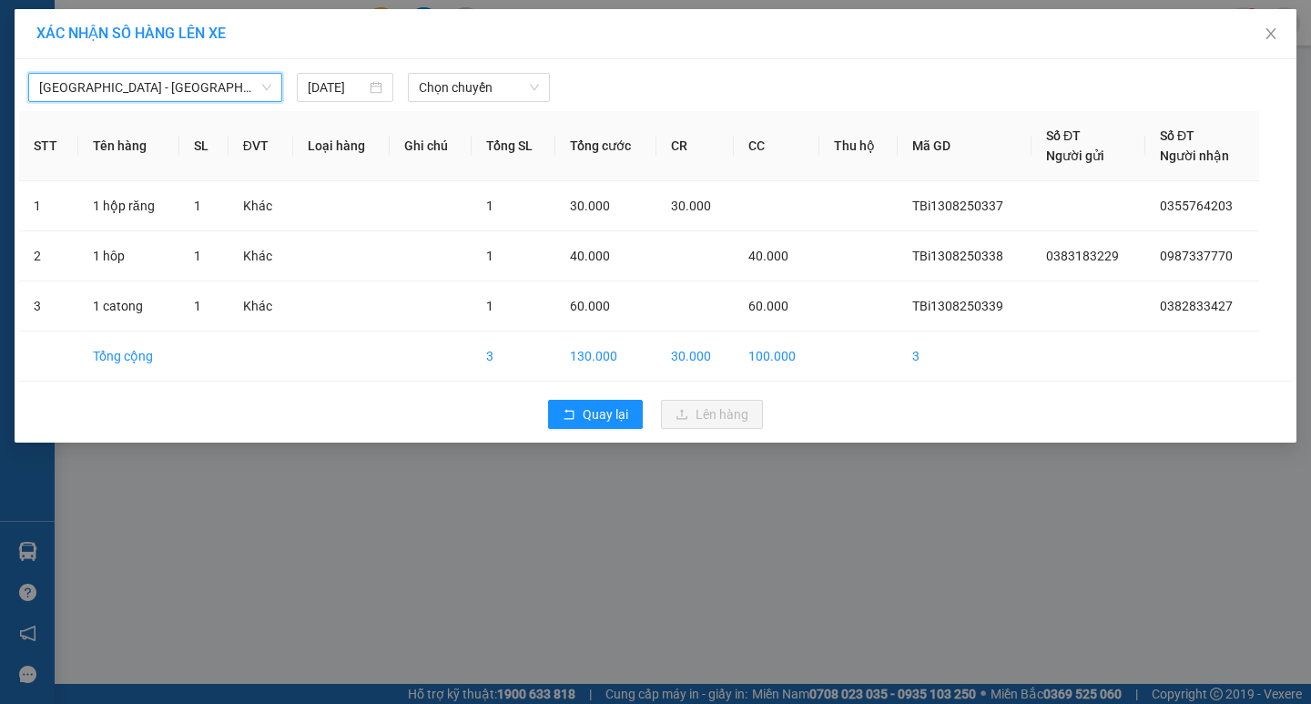
click at [399, 108] on div "[GEOGRAPHIC_DATA] - [GEOGRAPHIC_DATA] (45 chỗ) [GEOGRAPHIC_DATA] - [GEOGRAPHIC_…" at bounding box center [656, 250] width 1282 height 383
click at [412, 103] on div "[GEOGRAPHIC_DATA] - [GEOGRAPHIC_DATA] (45 chỗ) [DATE] Chọn chuyến STT Tên hàng …" at bounding box center [656, 250] width 1282 height 383
click at [452, 85] on span "Chọn chuyến" at bounding box center [479, 87] width 120 height 27
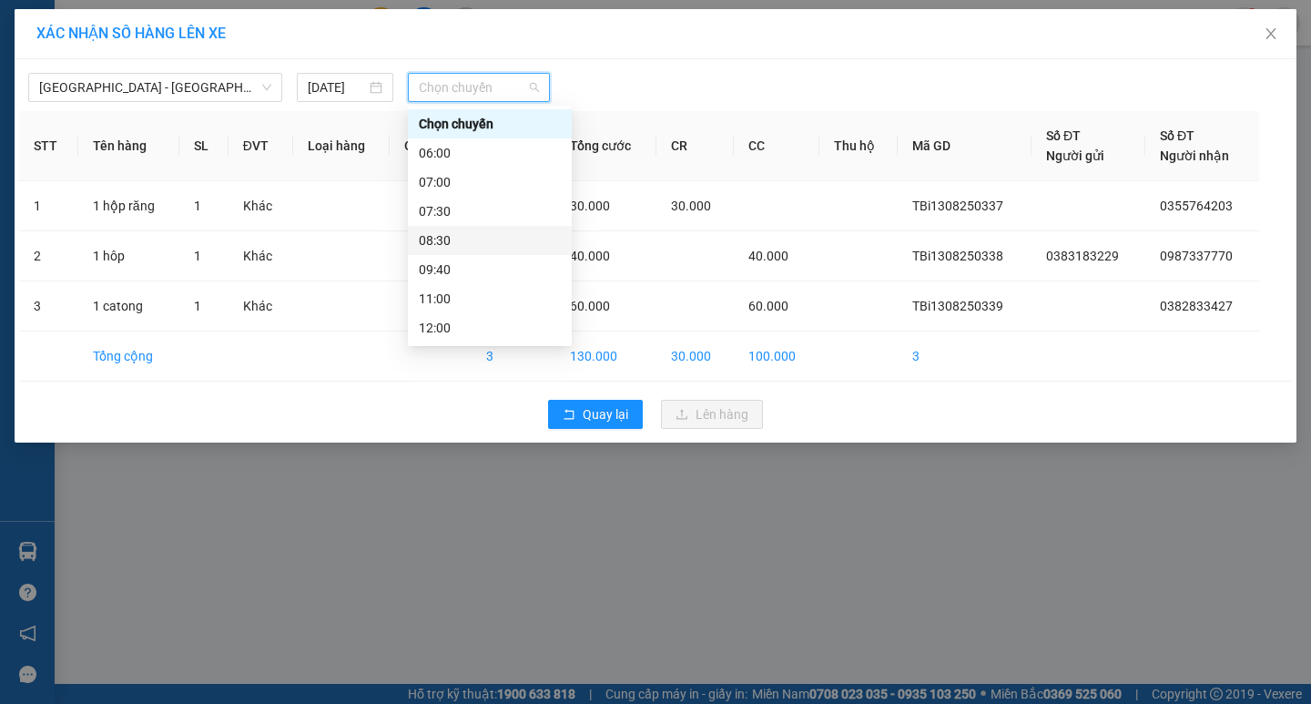
click at [464, 269] on div "09:40" at bounding box center [490, 269] width 142 height 20
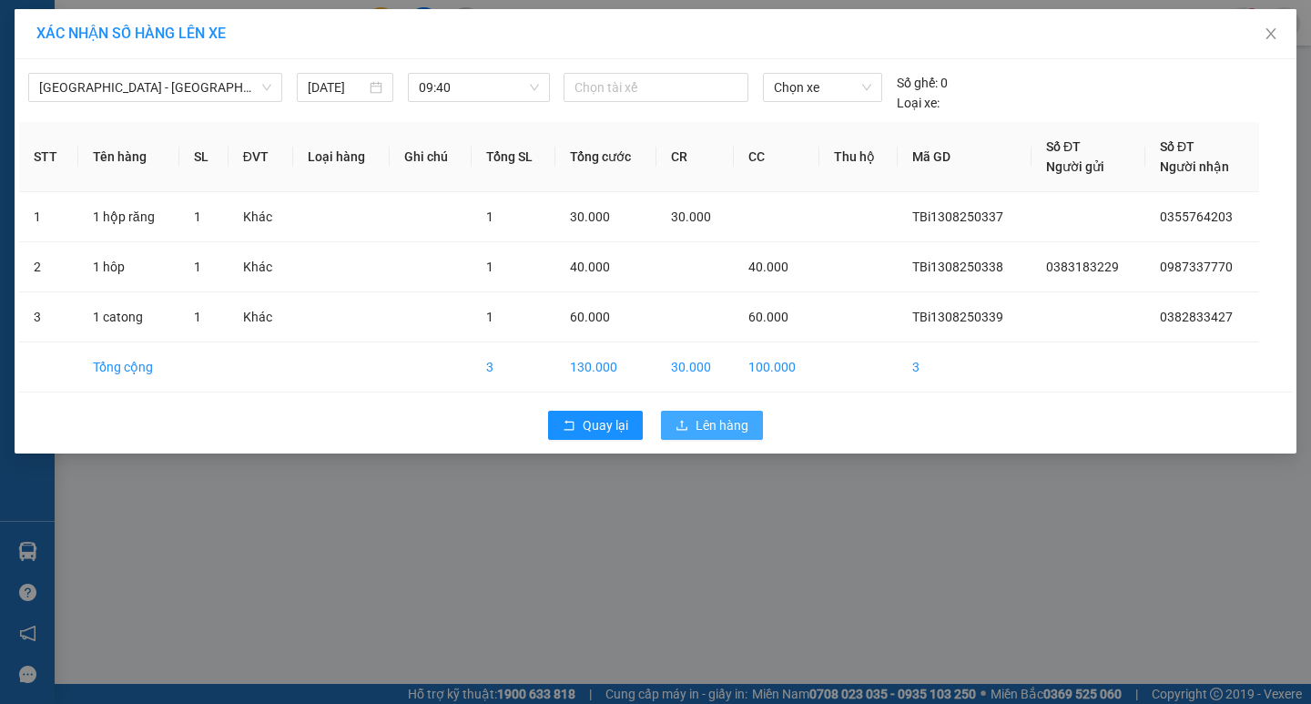
click at [737, 427] on span "Lên hàng" at bounding box center [722, 425] width 53 height 20
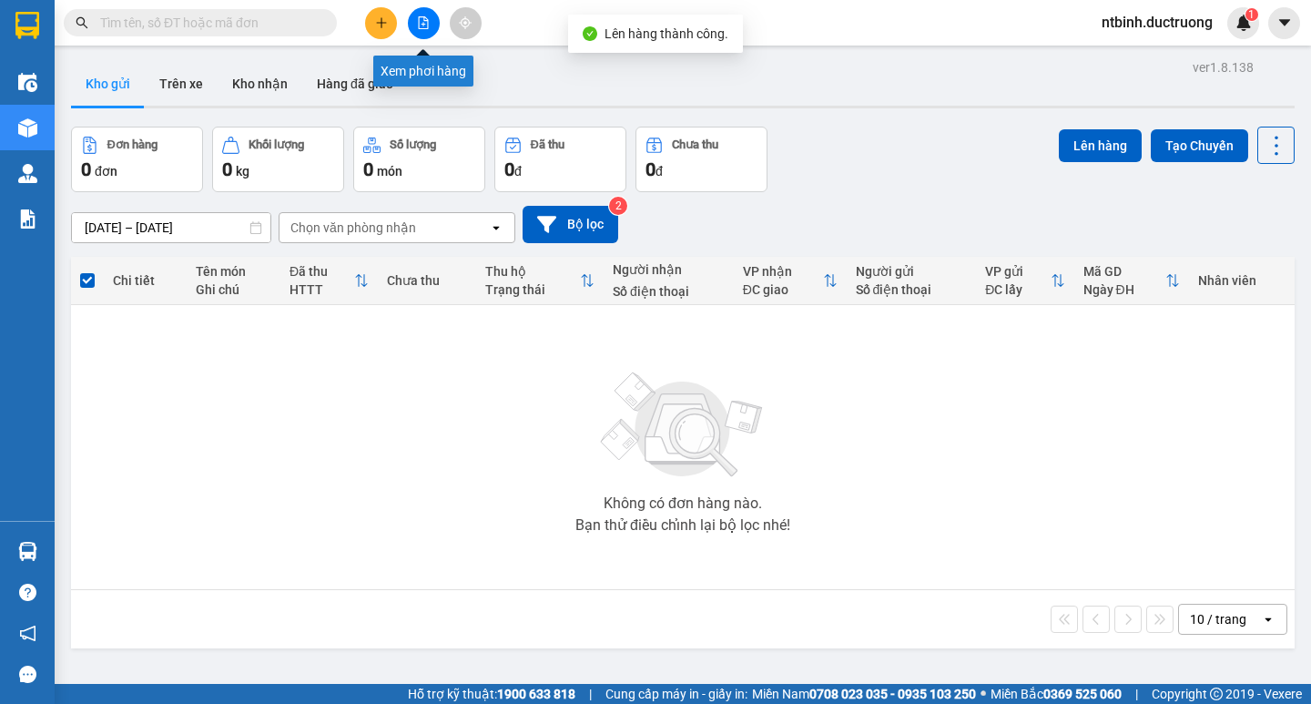
click at [422, 22] on icon "file-add" at bounding box center [423, 22] width 13 height 13
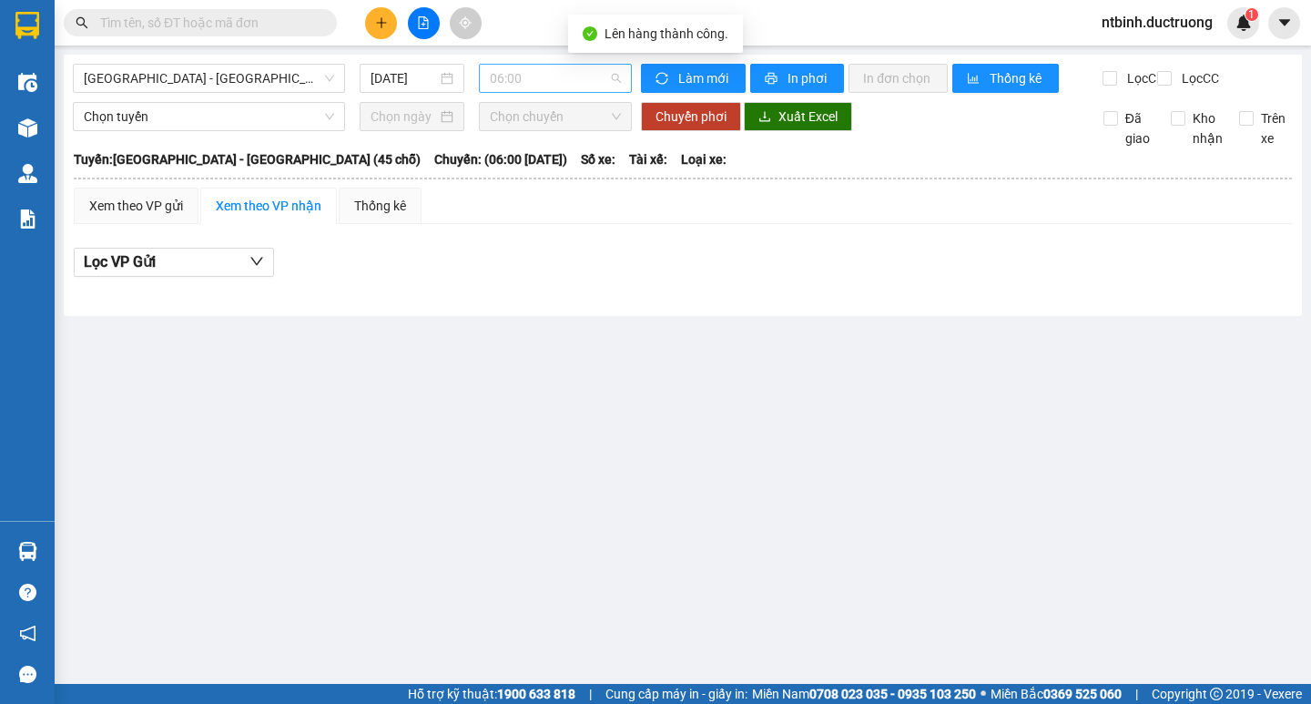
click at [520, 90] on span "06:00" at bounding box center [555, 78] width 131 height 27
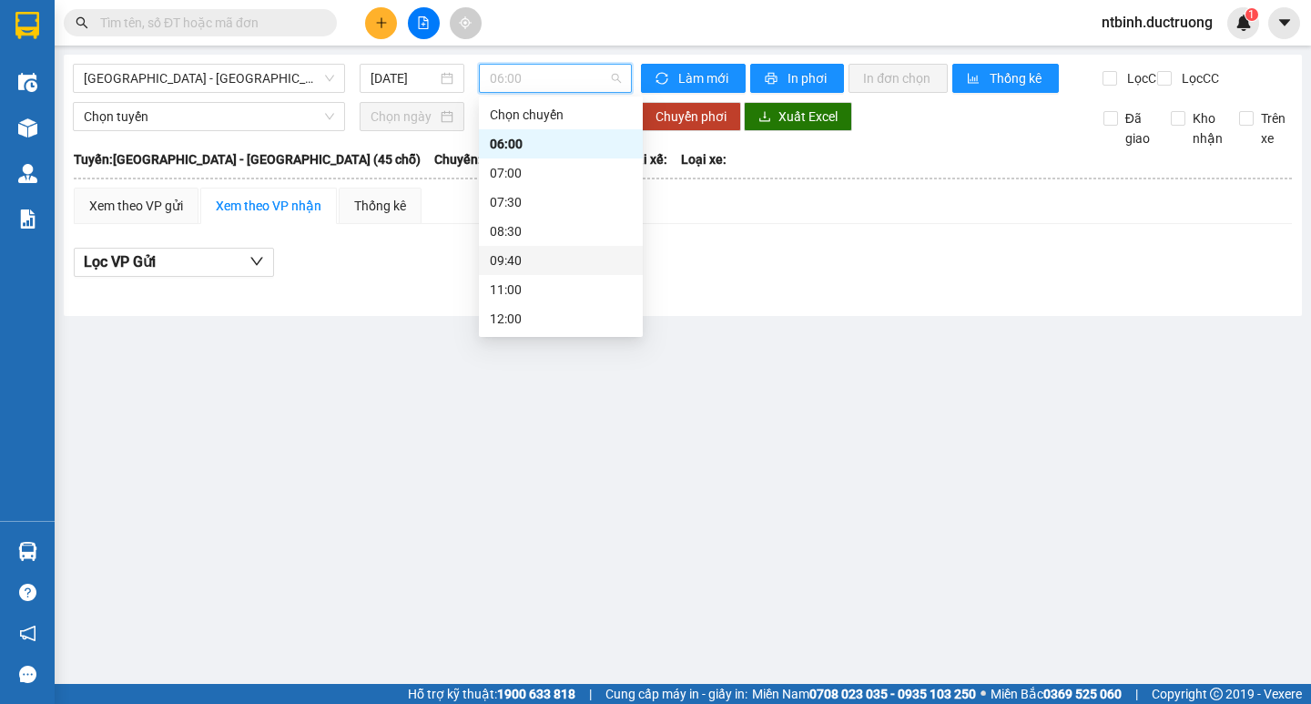
click at [559, 257] on div "09:40" at bounding box center [561, 260] width 142 height 20
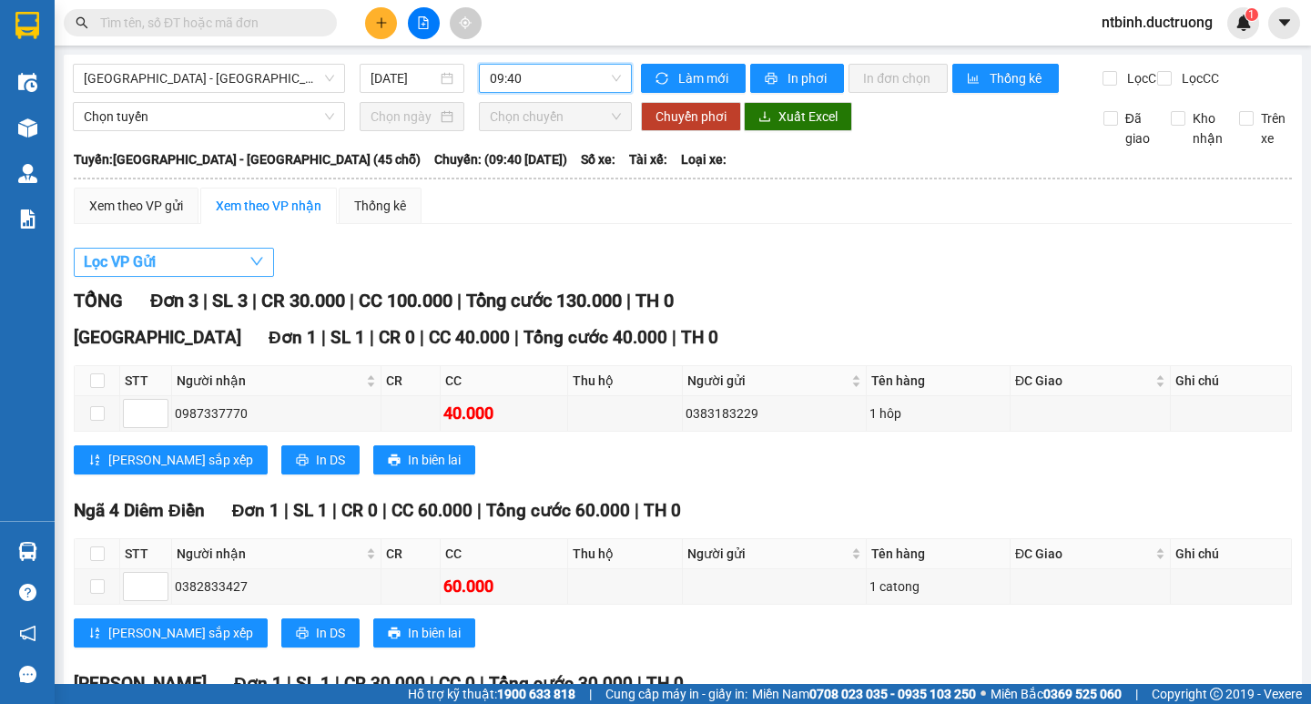
click at [208, 277] on button "Lọc VP Gửi" at bounding box center [174, 262] width 200 height 29
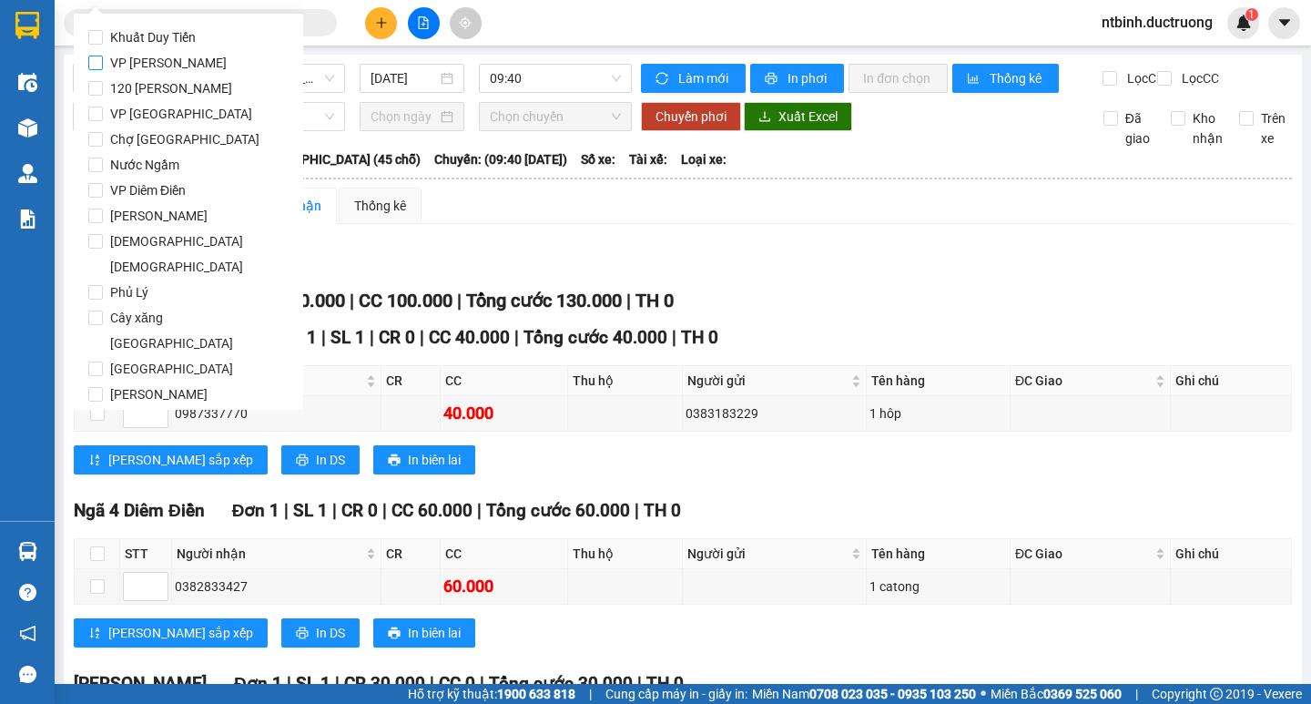
click at [147, 61] on span "VP [PERSON_NAME]" at bounding box center [168, 62] width 131 height 25
click at [103, 61] on input "VP [PERSON_NAME]" at bounding box center [95, 63] width 15 height 15
checkbox input "true"
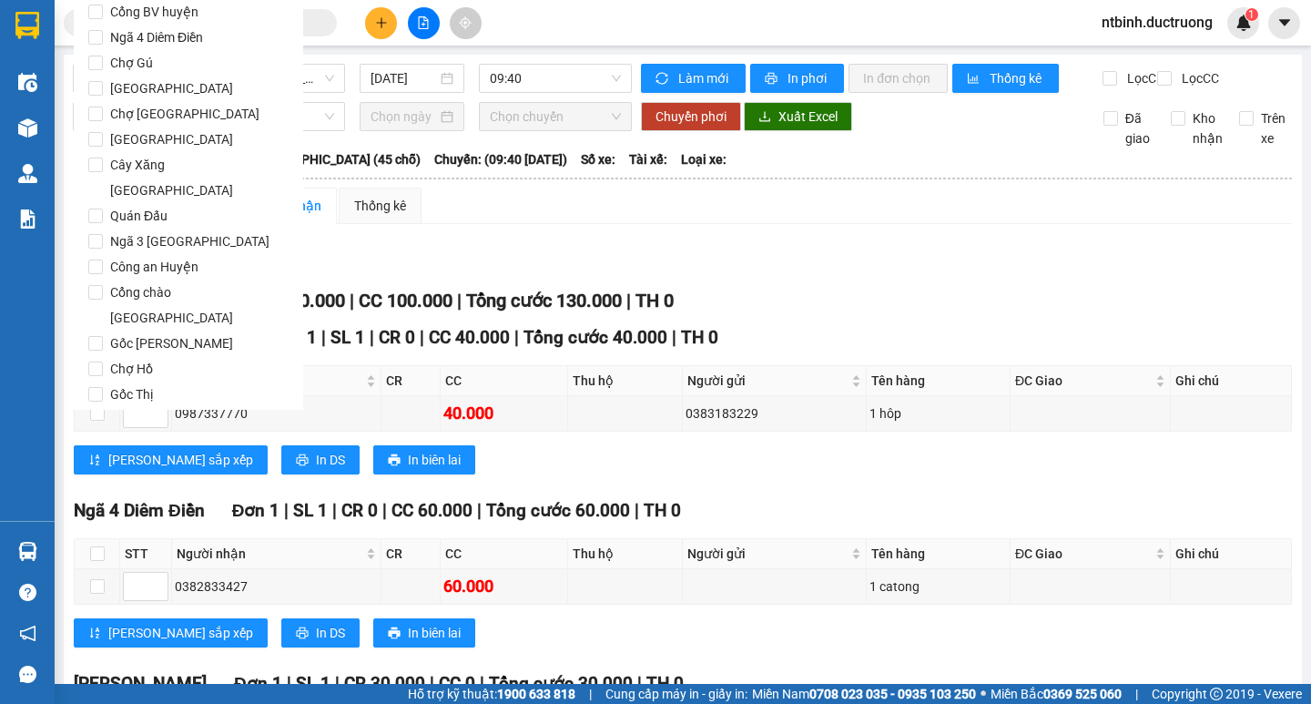
scroll to position [1516, 0]
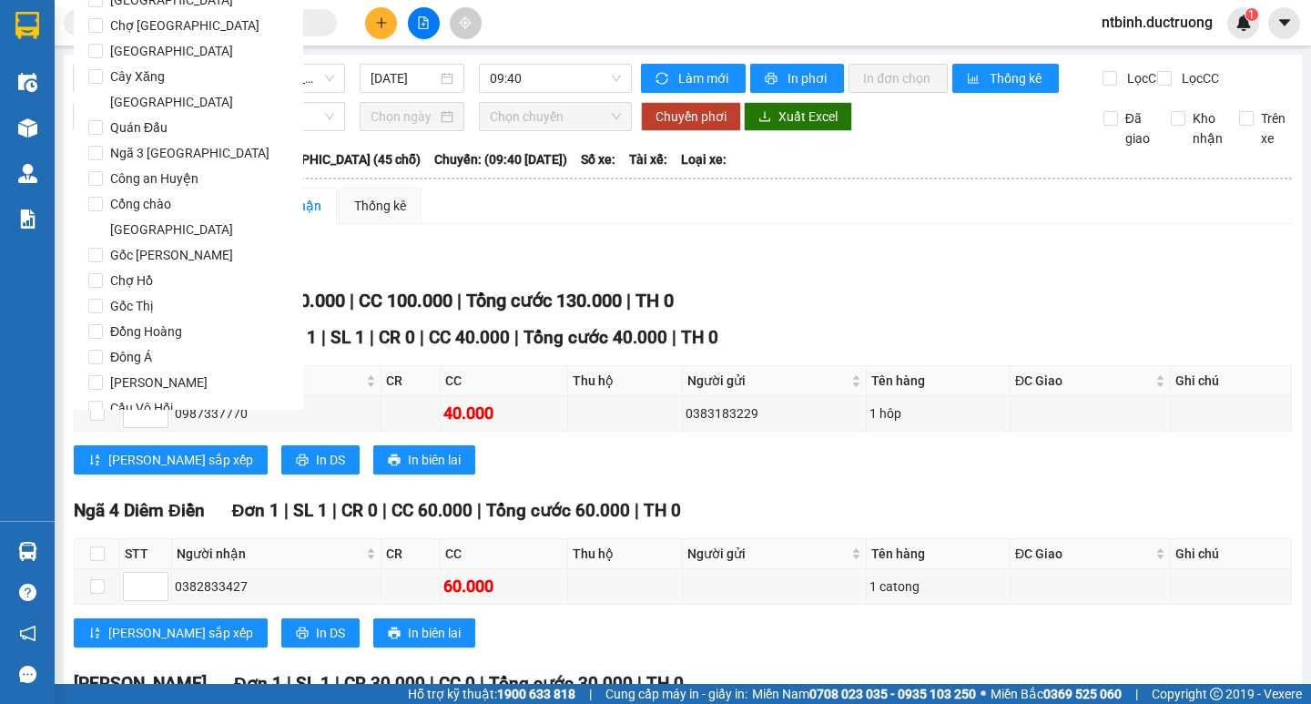
click at [114, 502] on span "Lọc" at bounding box center [113, 512] width 21 height 20
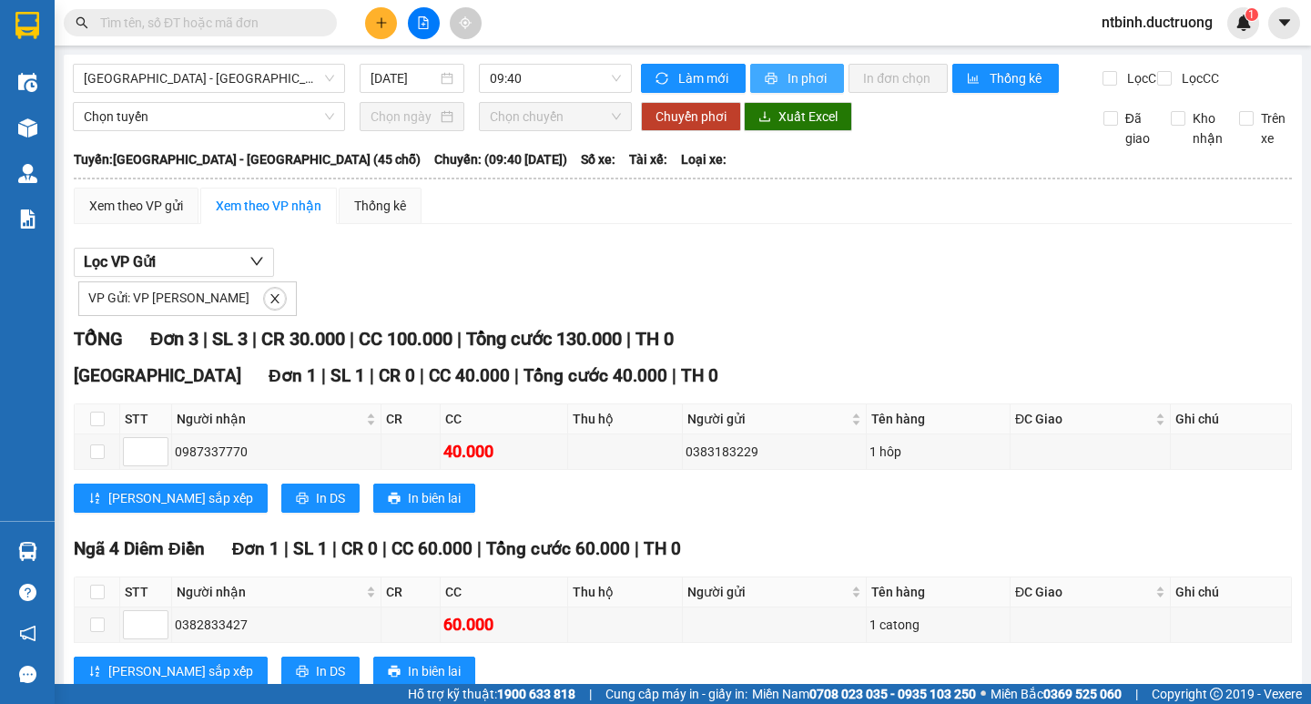
click at [804, 74] on span "In phơi" at bounding box center [809, 78] width 42 height 20
